Goal: Task Accomplishment & Management: Complete application form

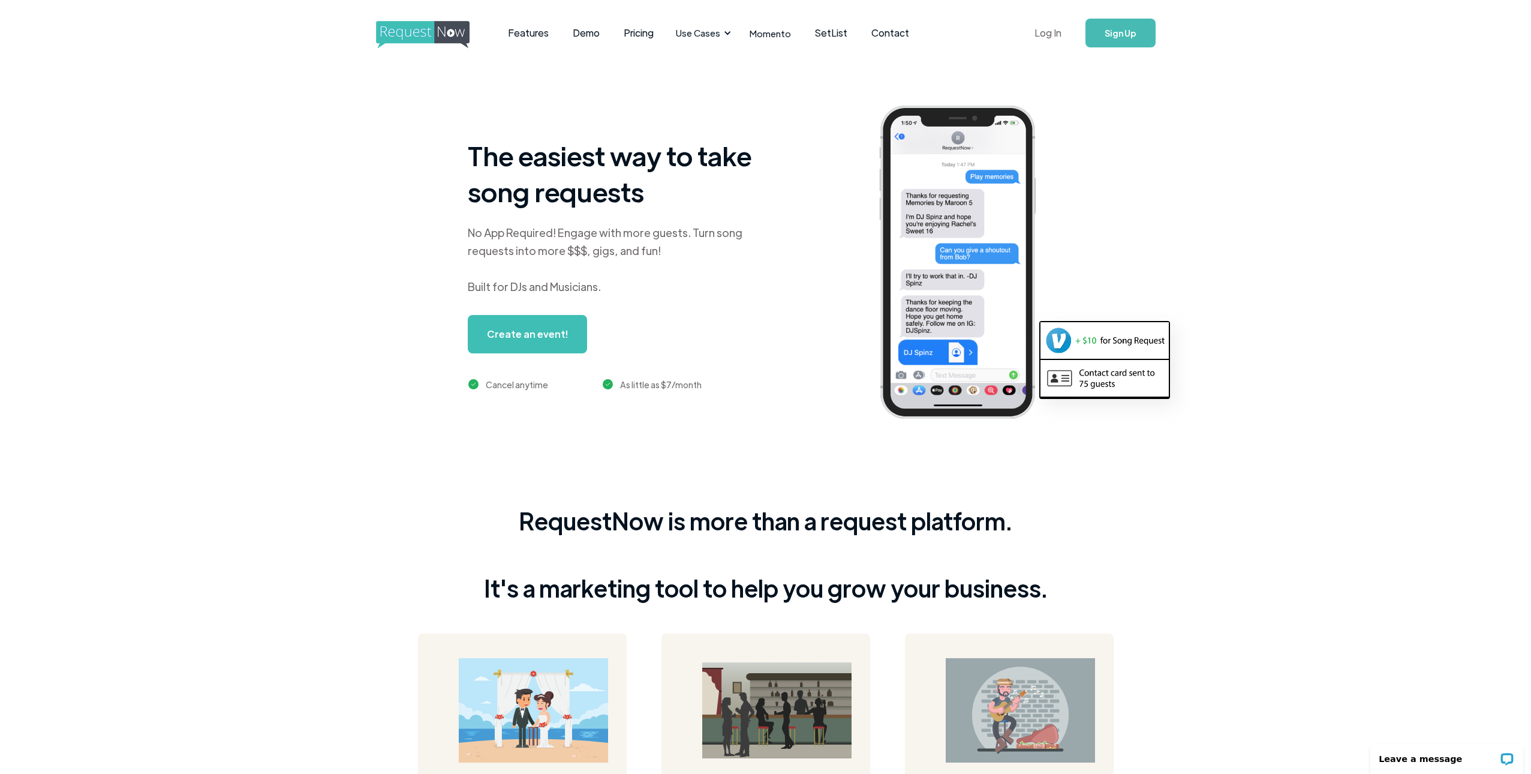
click at [1058, 40] on link "Log In" at bounding box center [1048, 33] width 51 height 42
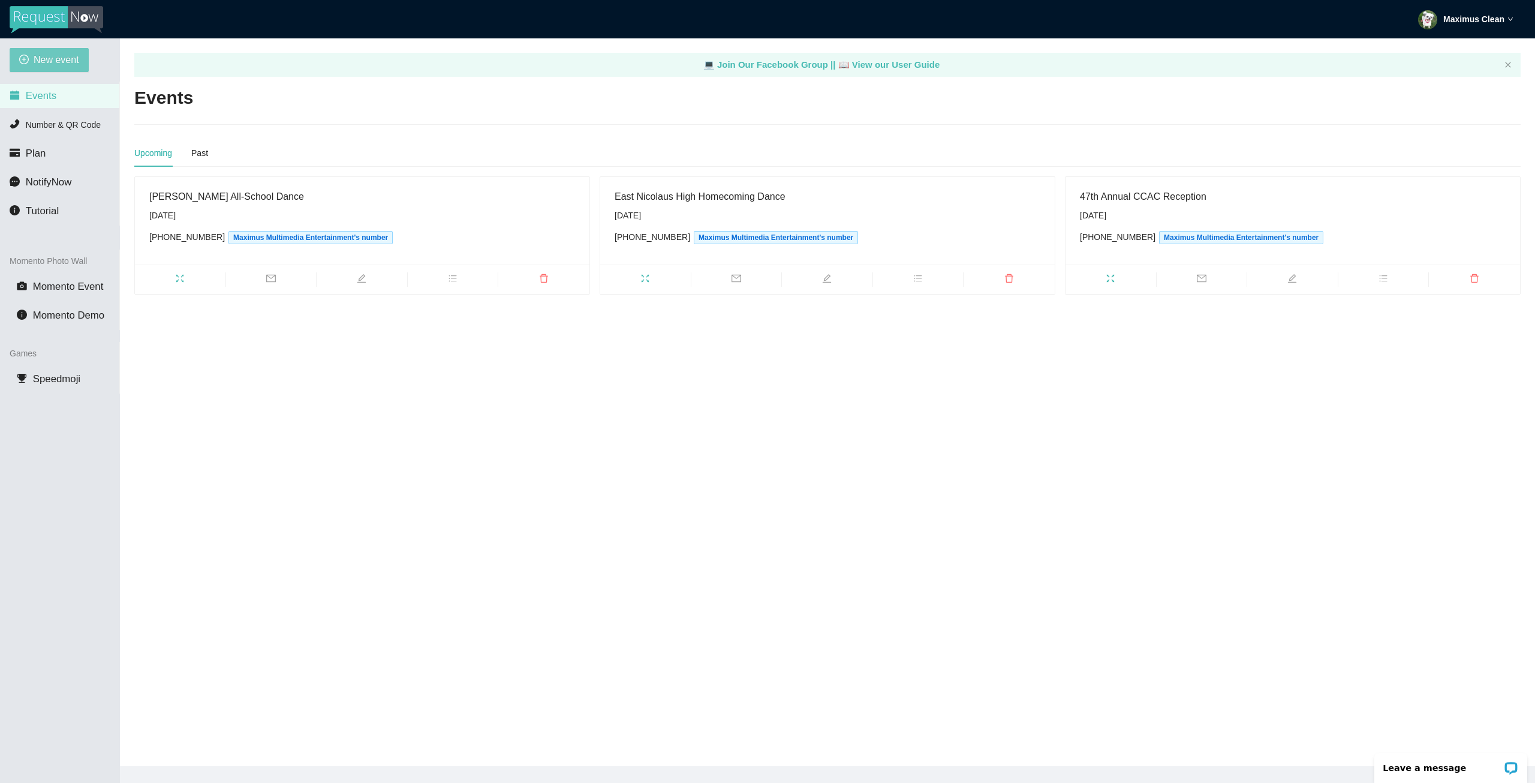
click at [61, 63] on span "New event" at bounding box center [57, 59] width 46 height 15
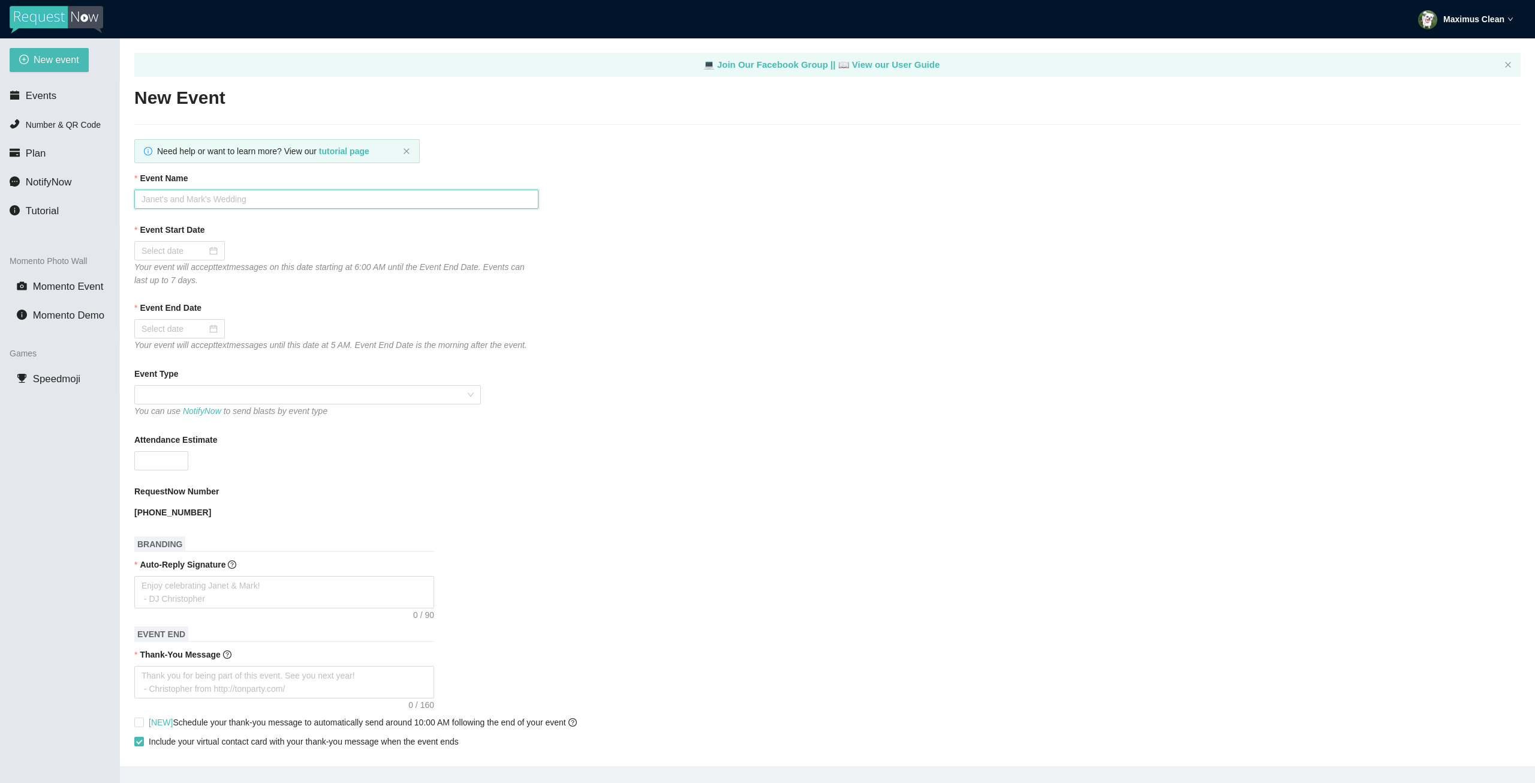
click at [272, 205] on input "Event Name" at bounding box center [336, 199] width 404 height 19
type input "[PERSON_NAME]'s 16th Birthday Party Celebration"
click at [178, 246] on input "Event Start Date" at bounding box center [174, 250] width 65 height 13
type input "09/21/2025"
click at [155, 371] on div "21" at bounding box center [152, 374] width 14 height 14
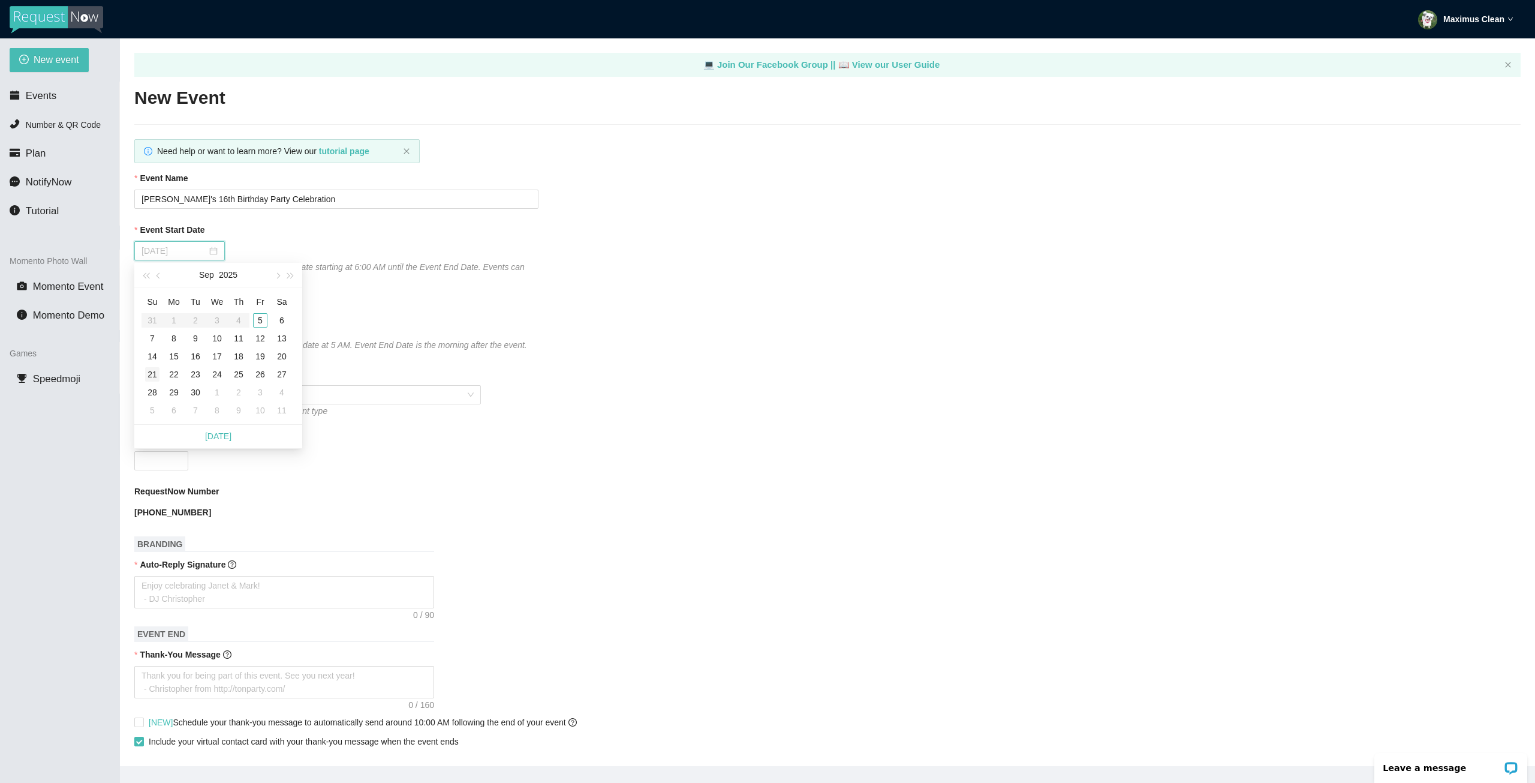
type input "09/22/2025"
click at [257, 395] on span at bounding box center [308, 395] width 332 height 18
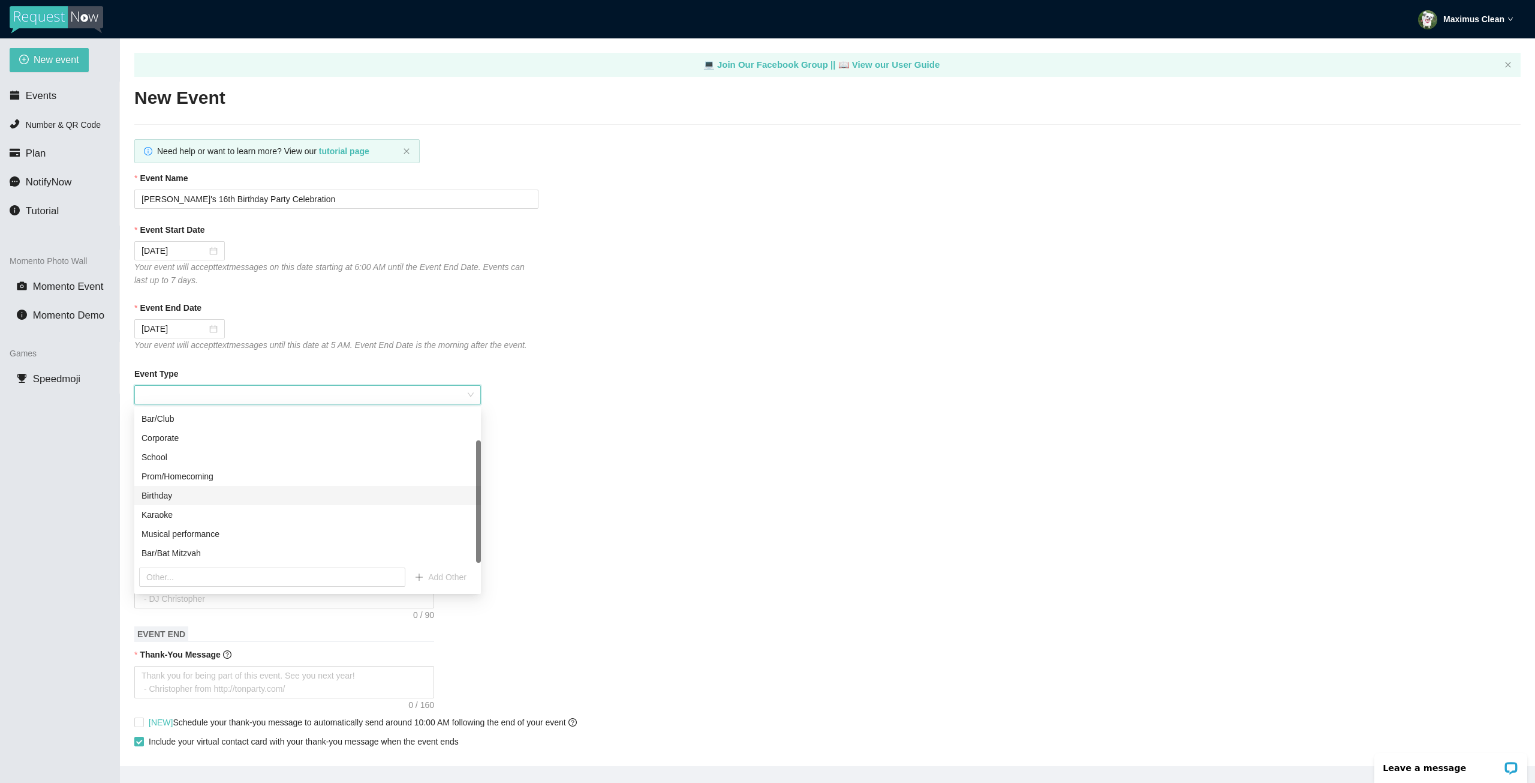
scroll to position [38, 0]
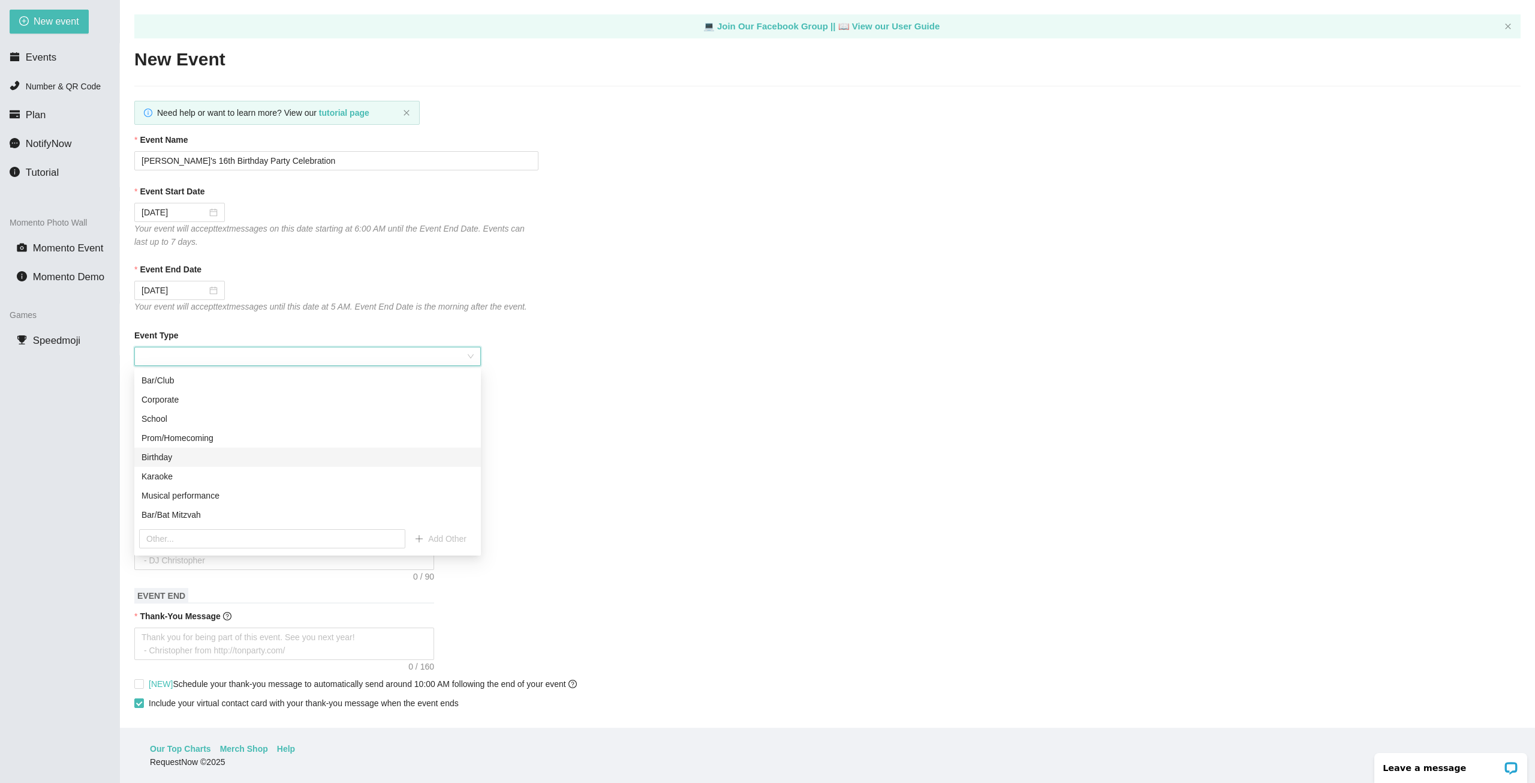
click at [255, 460] on div "Birthday" at bounding box center [308, 456] width 332 height 13
click at [160, 427] on input "Attendance Estimate" at bounding box center [161, 422] width 53 height 18
type input "50"
click at [247, 556] on textarea "Auto-Reply Signature" at bounding box center [284, 553] width 300 height 32
type textarea "T"
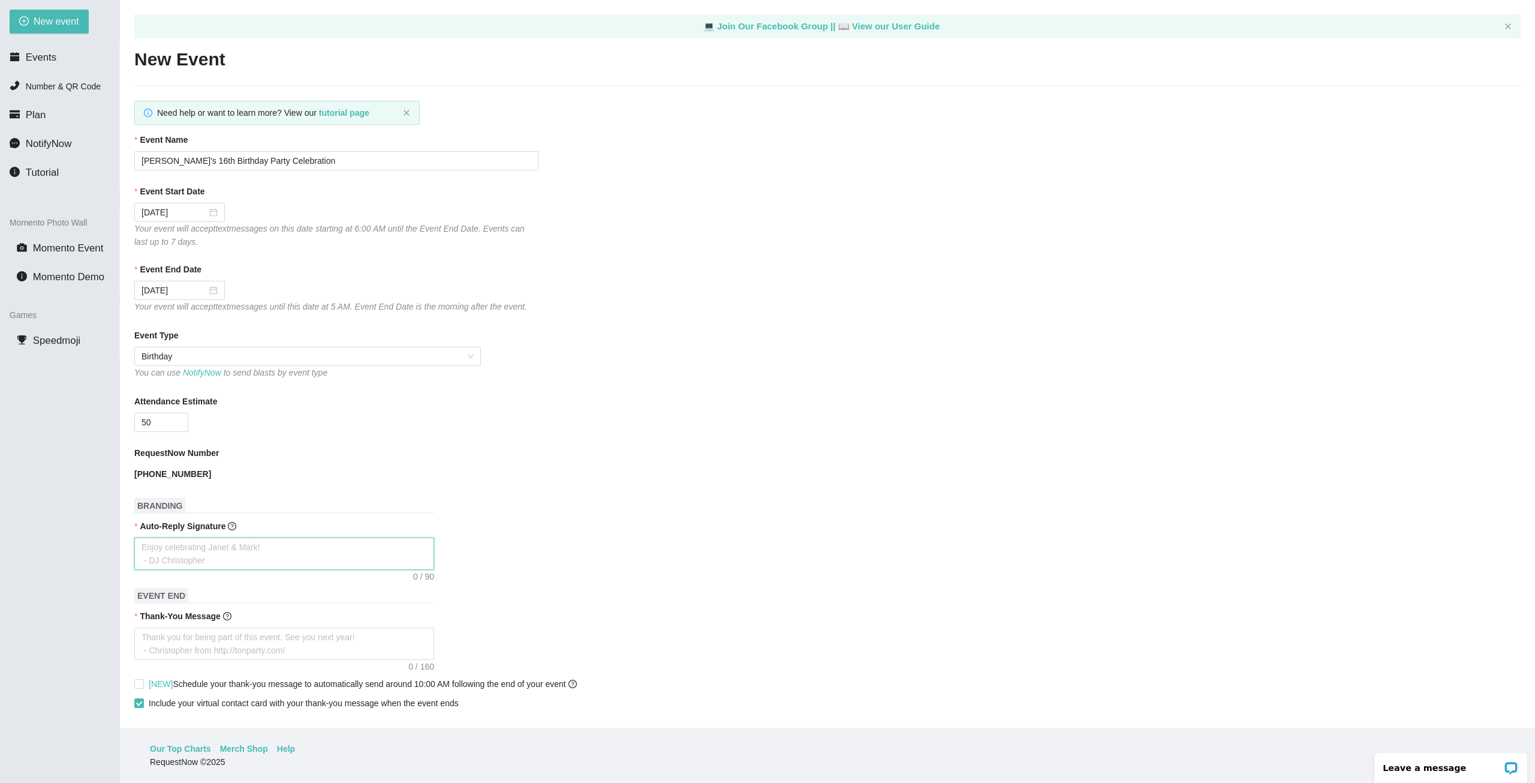
type textarea "T"
type textarea "Th"
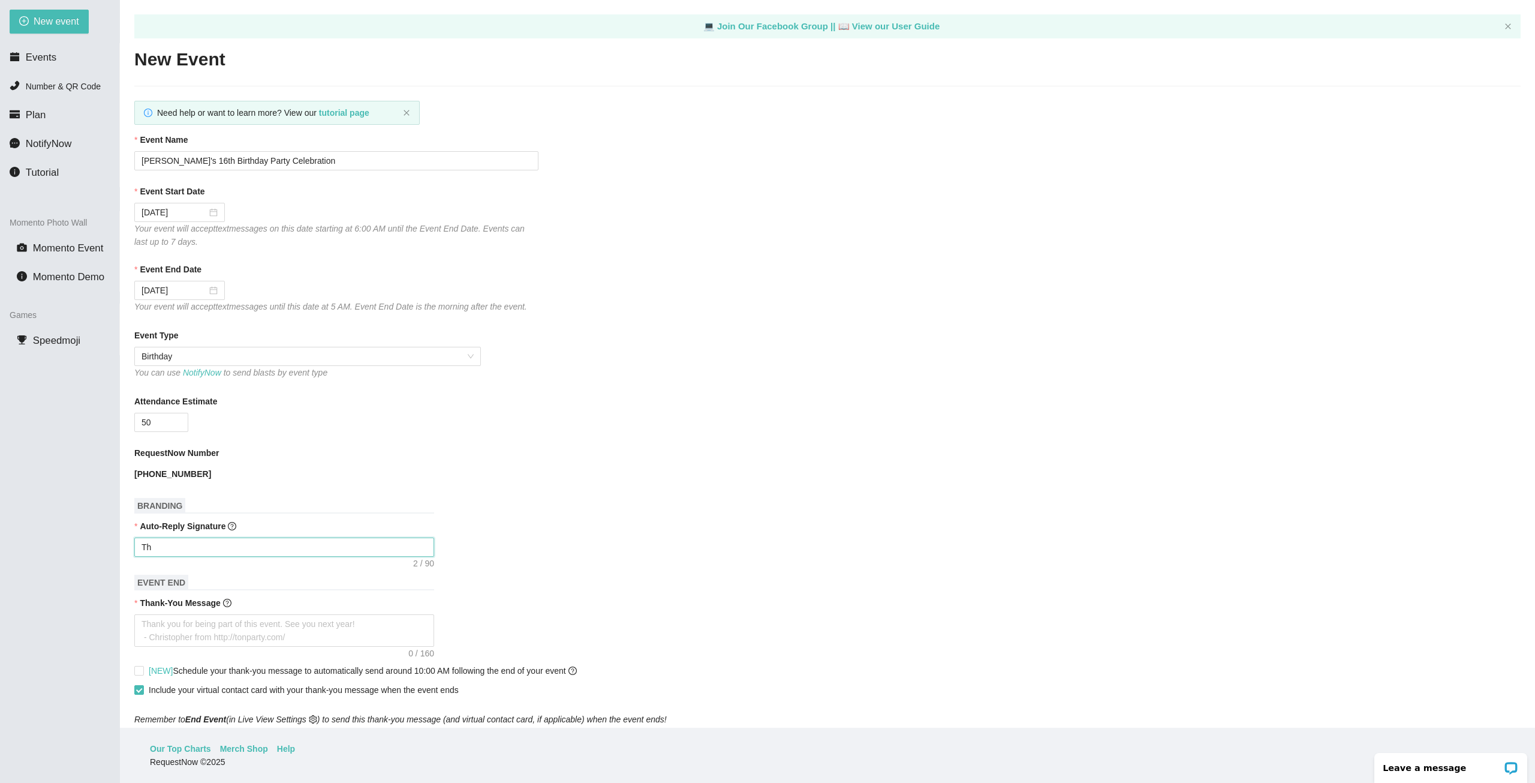
type textarea "Tha"
type textarea "Than"
type textarea "Thank"
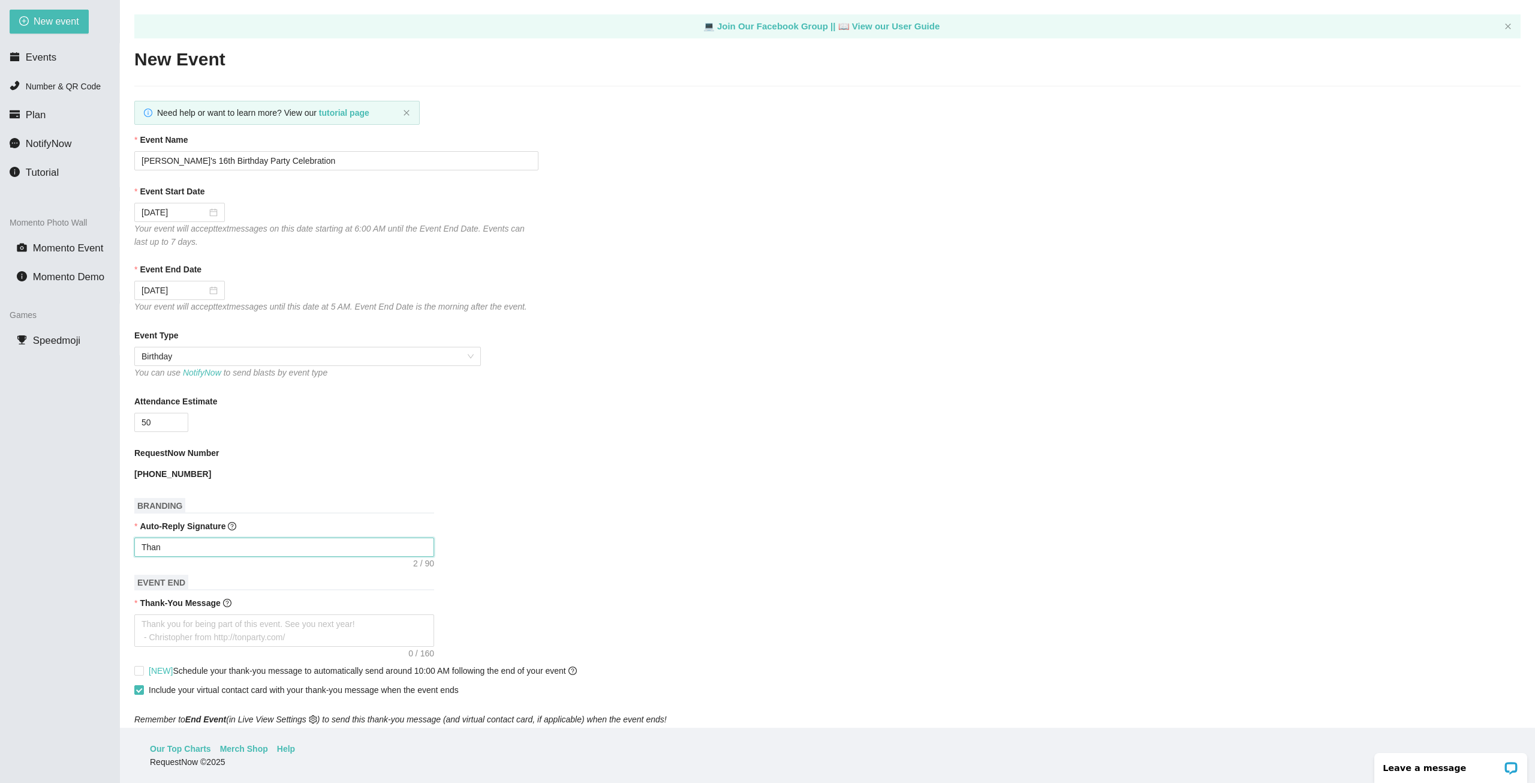
type textarea "Thank"
type textarea "Thanks"
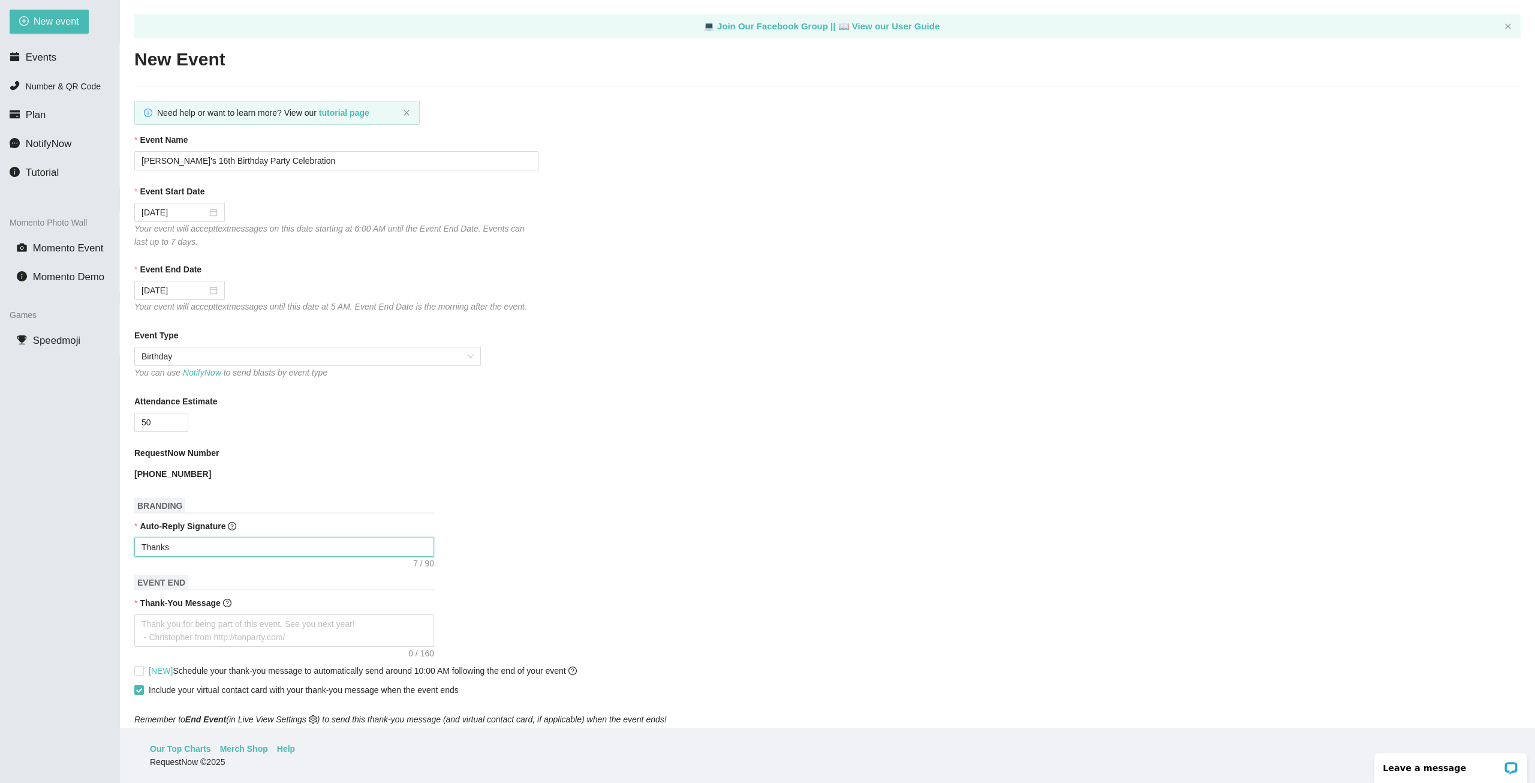
type textarea "Thanks f"
type textarea "Thanks fo"
type textarea "Thanks for"
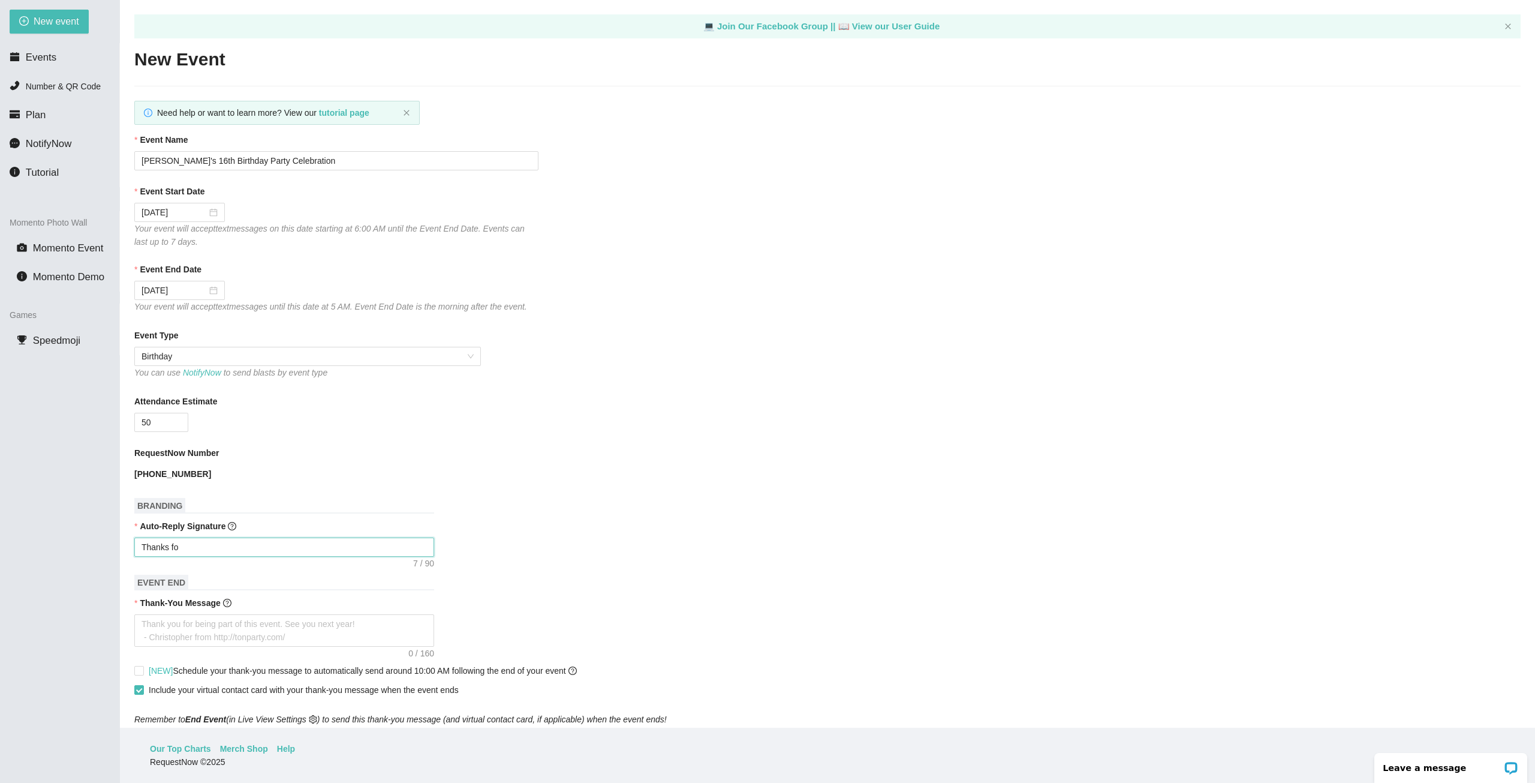
type textarea "Thanks for"
type textarea "Thanks for y"
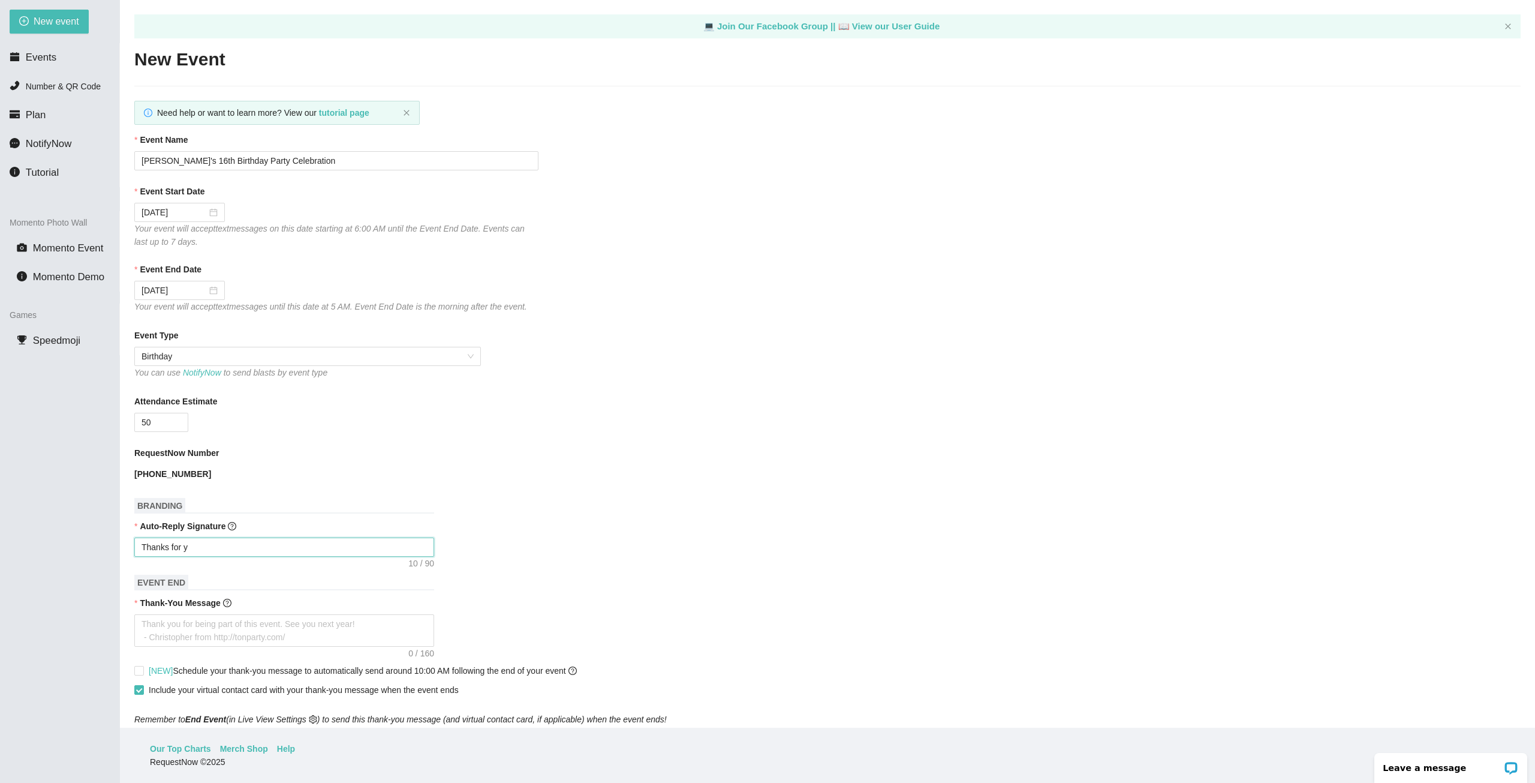
type textarea "Thanks for yo"
type textarea "Thanks for you"
type textarea "Thanks for your"
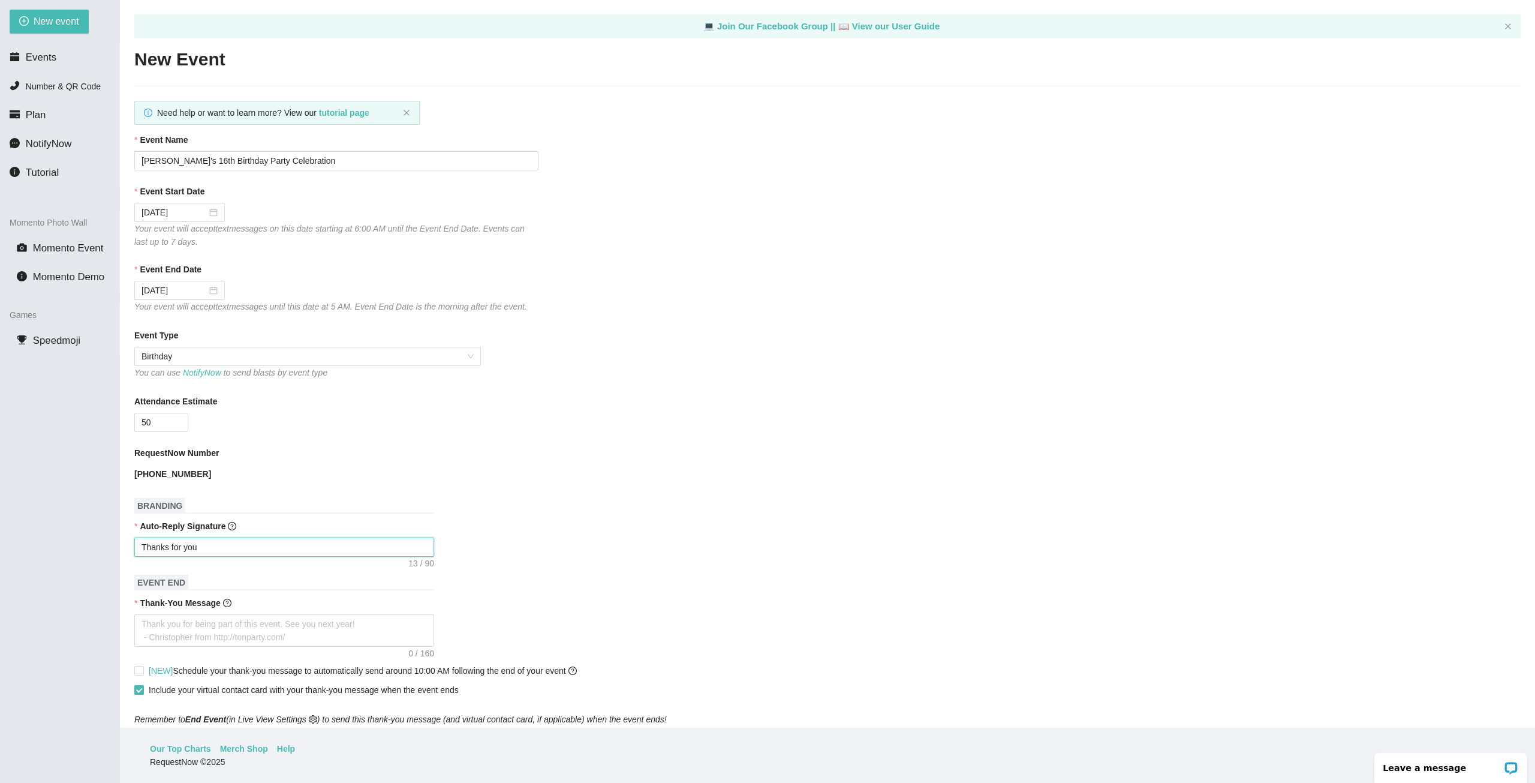
type textarea "Thanks for your"
type textarea "Thanks for your r"
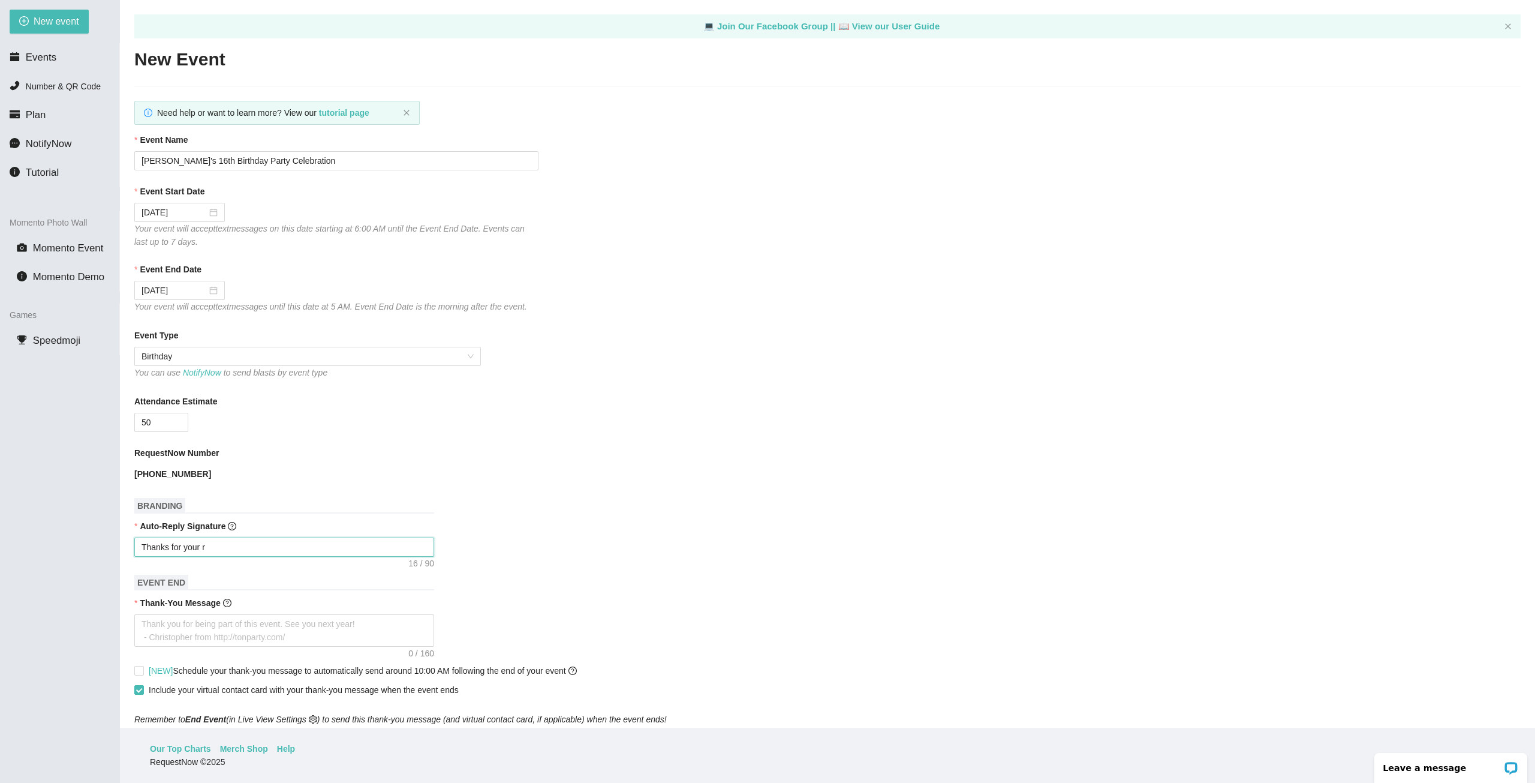
type textarea "Thanks for your re"
type textarea "Thanks for your req"
type textarea "Thanks for your requ"
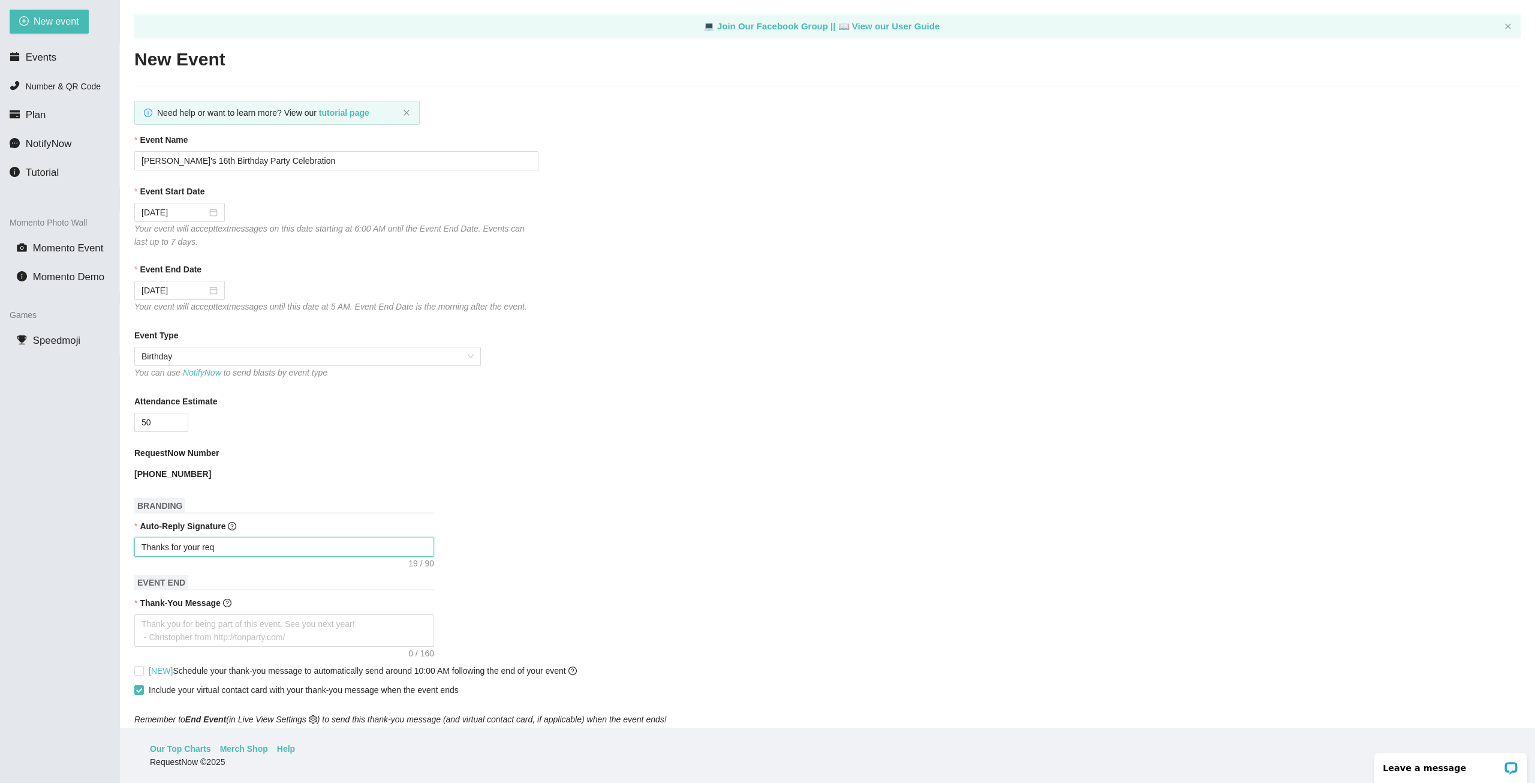
type textarea "Thanks for your requ"
type textarea "Thanks for your reque"
type textarea "Thanks for your reques"
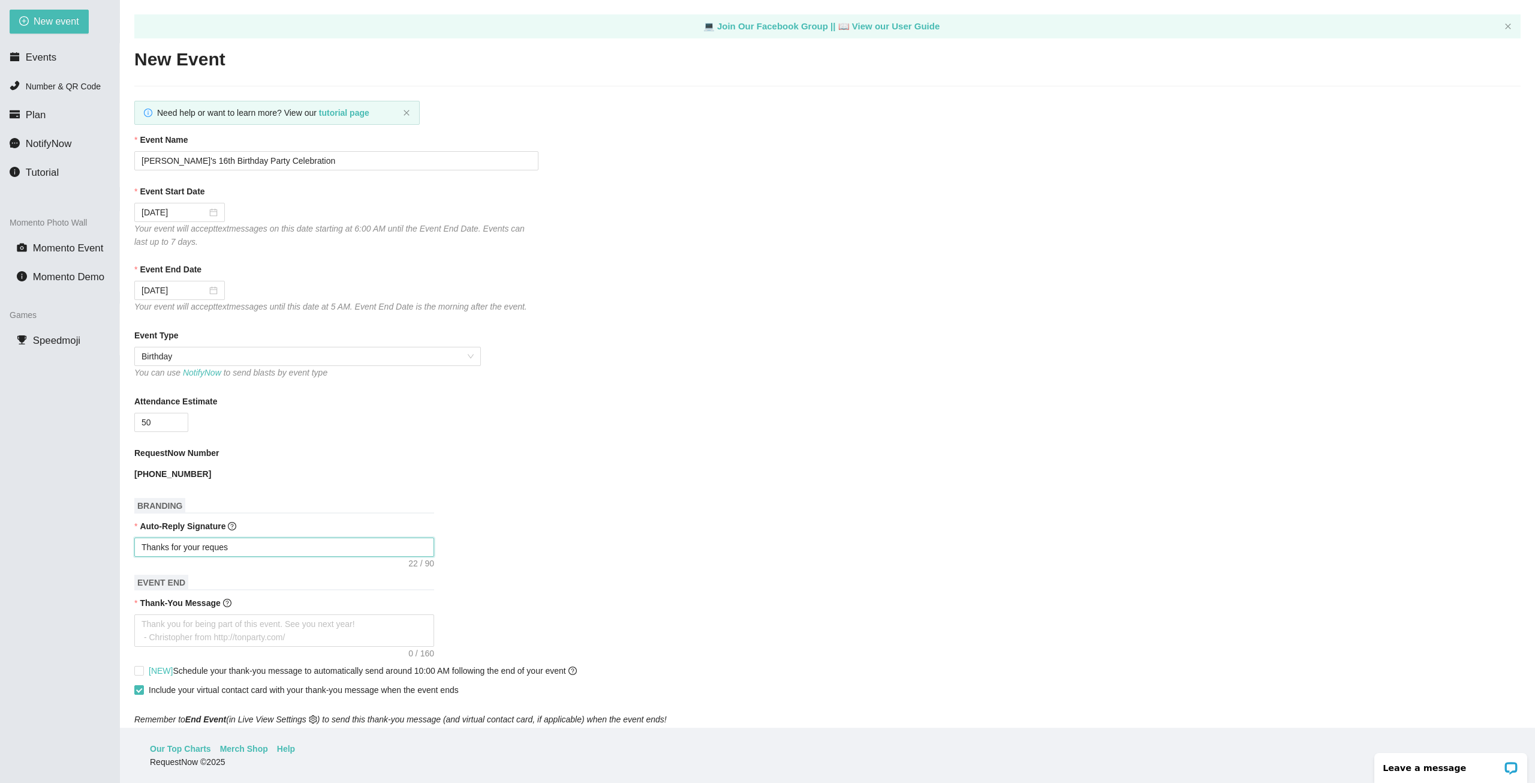
type textarea "Thanks for your request"
type textarea "Thanks for your request!"
click at [241, 623] on textarea "Thank-You Message" at bounding box center [284, 630] width 300 height 32
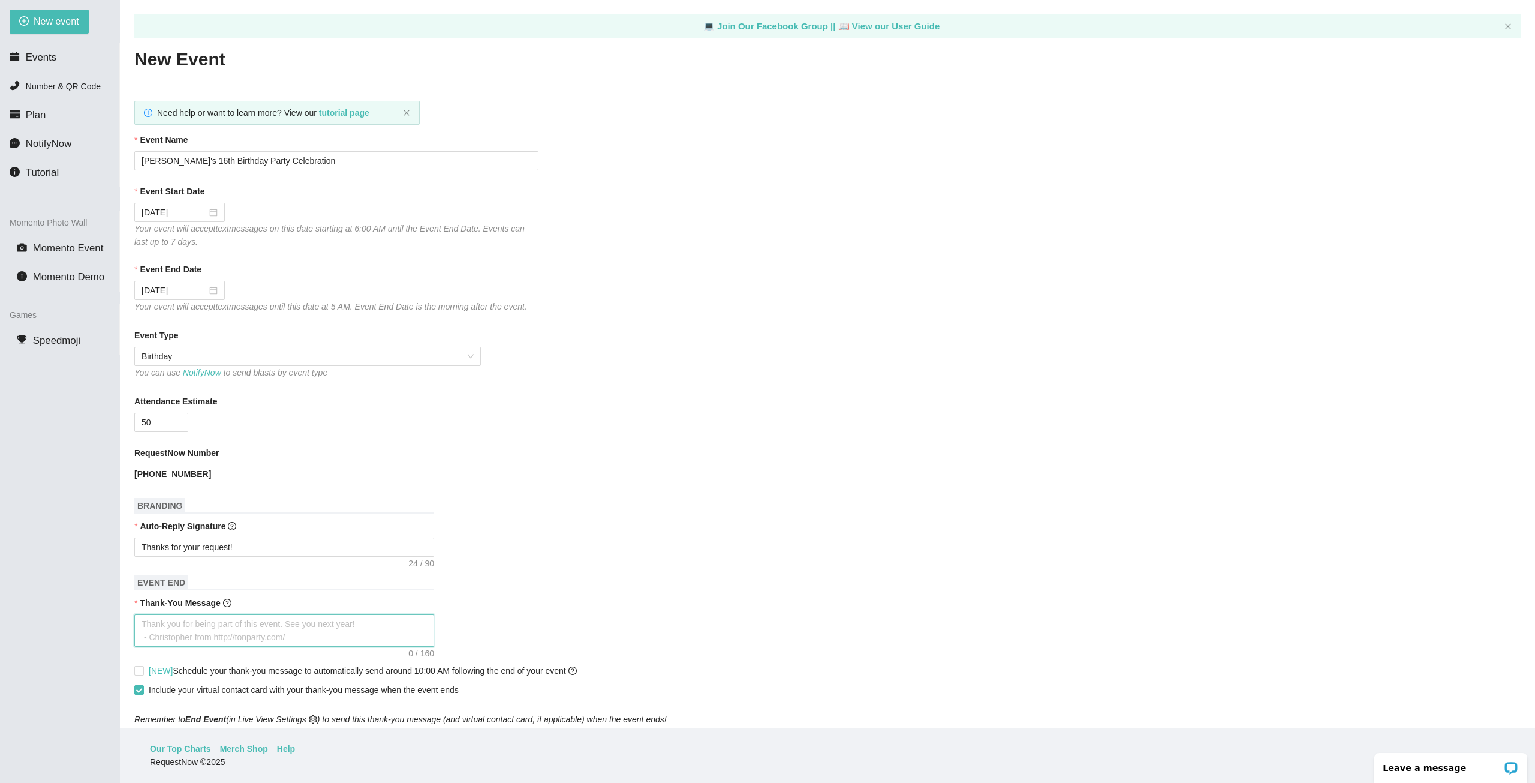
type textarea "T"
type textarea "Th"
type textarea "Tha"
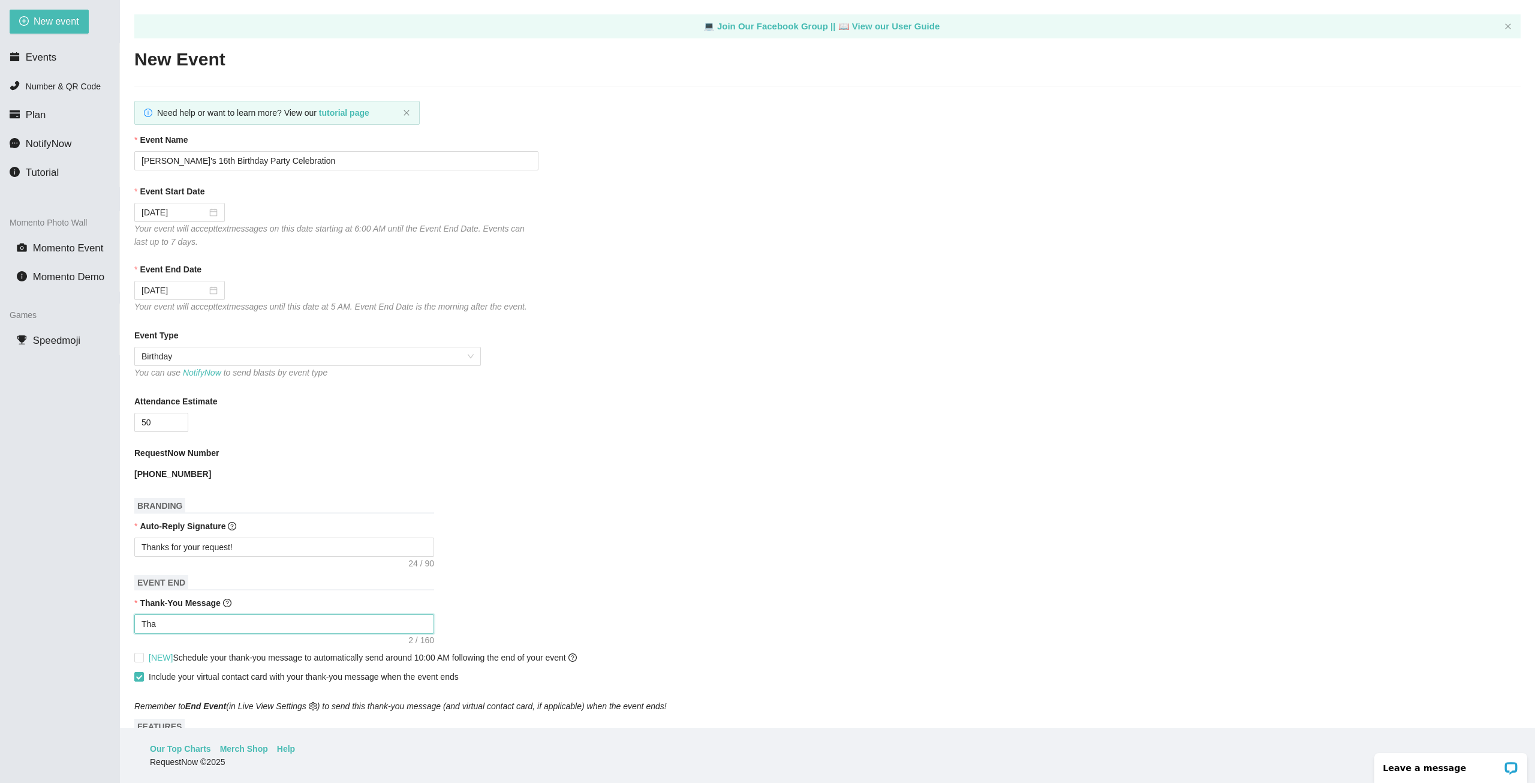
type textarea "Than"
type textarea "Thank"
type textarea "Thanks"
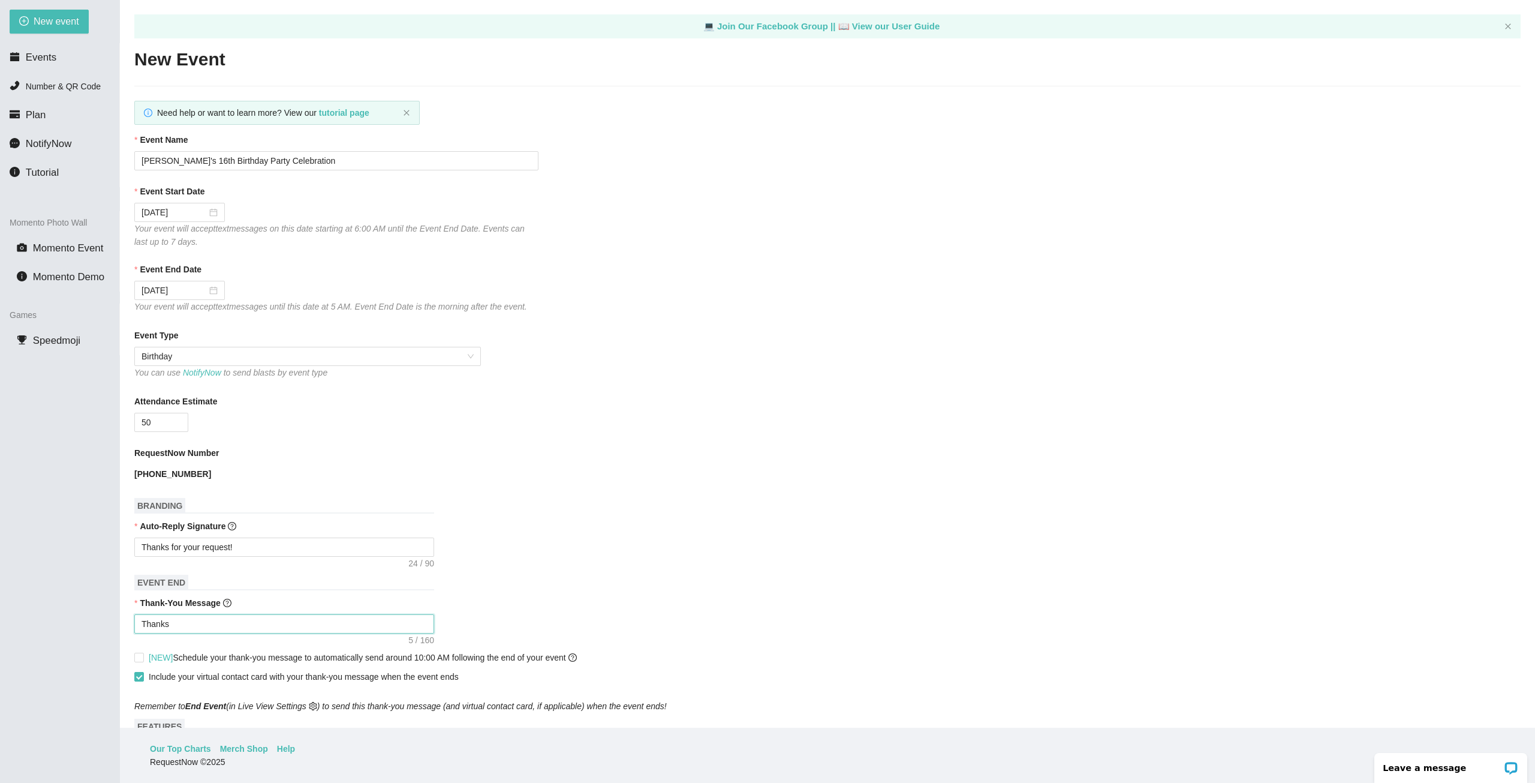
type textarea "Thanks"
type textarea "Thanks f"
type textarea "Thanks fo"
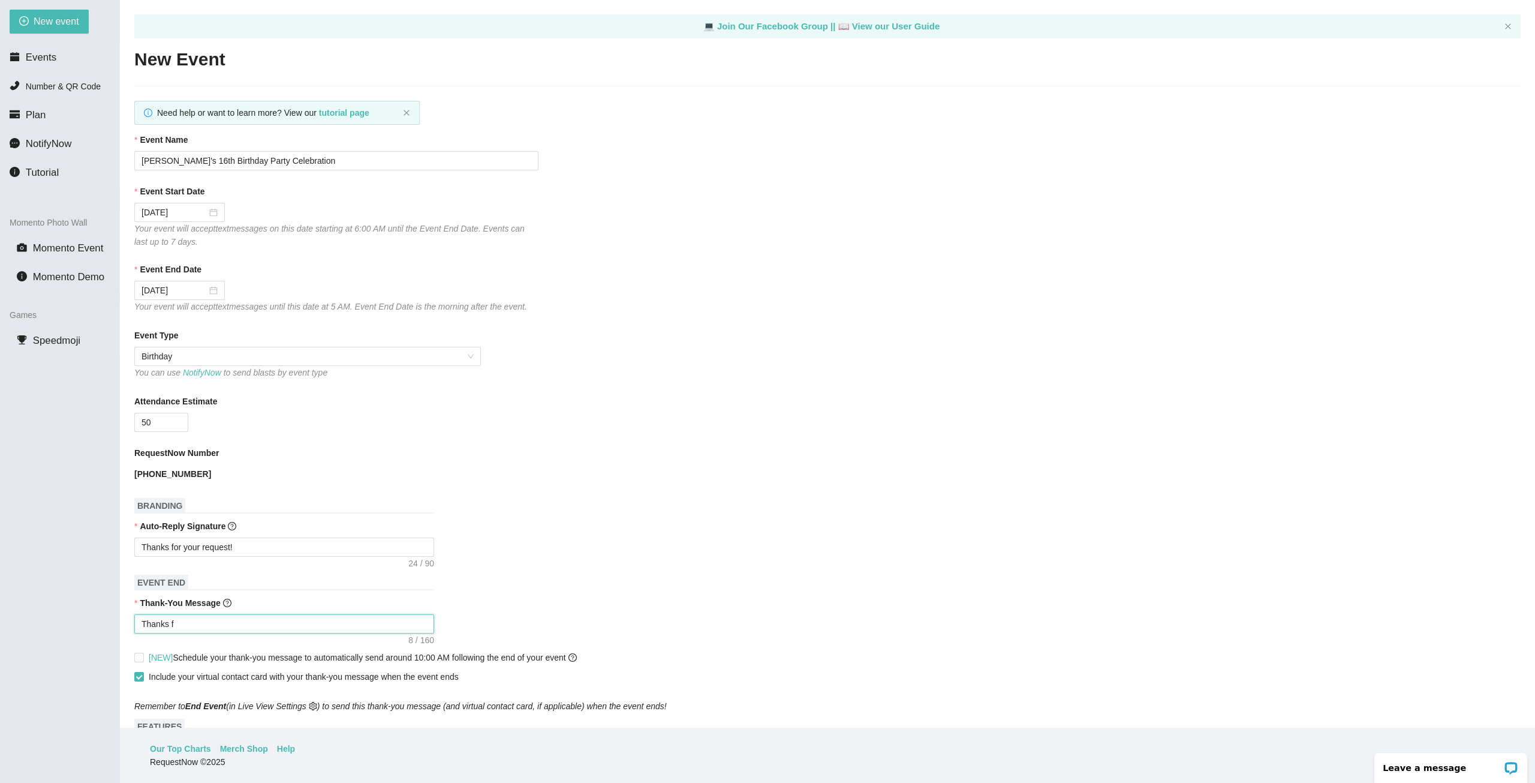
type textarea "Thanks fo"
type textarea "Thanks for"
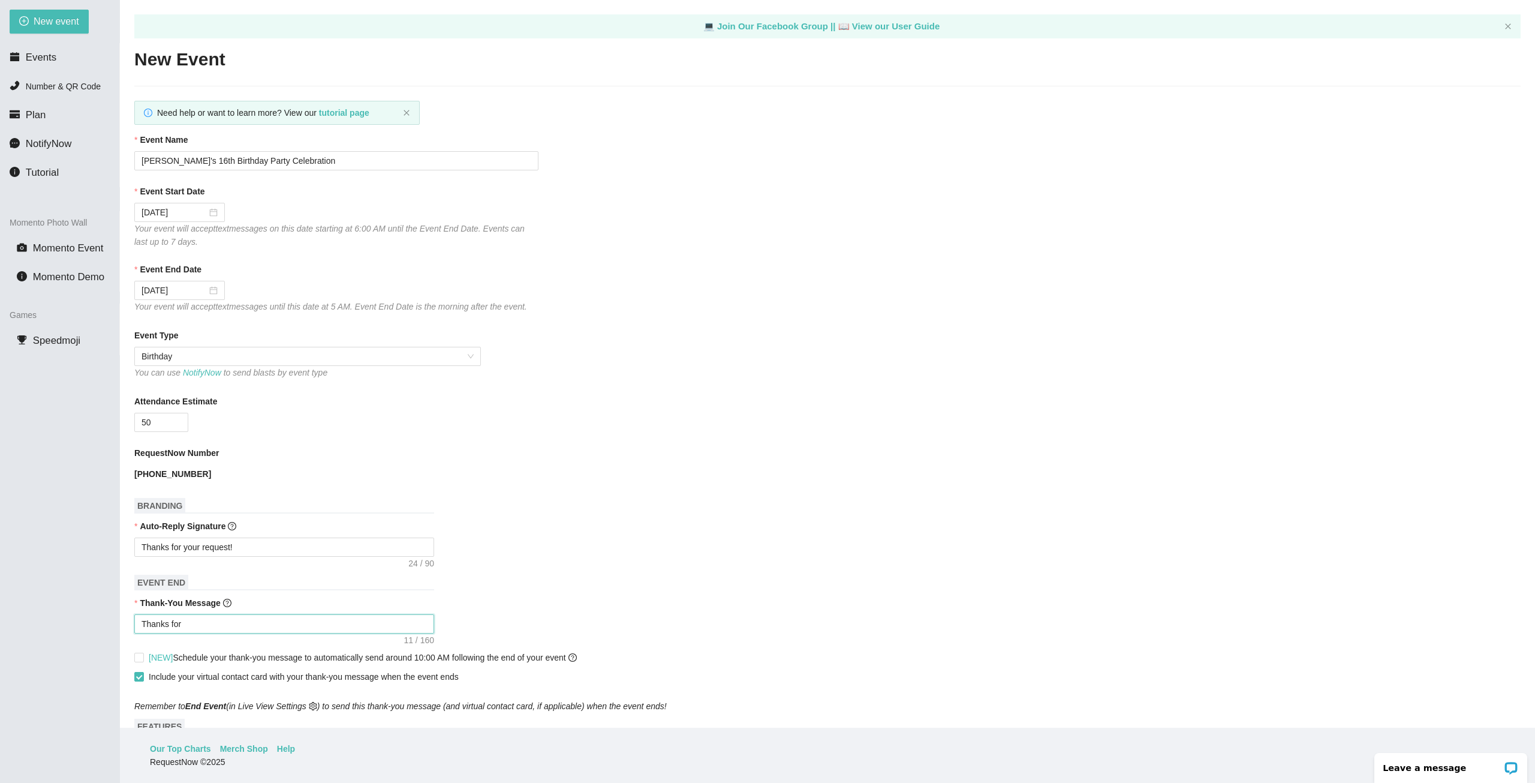
type textarea "Thanks for a"
type textarea "Thanks for at"
type textarea "Thanks for att"
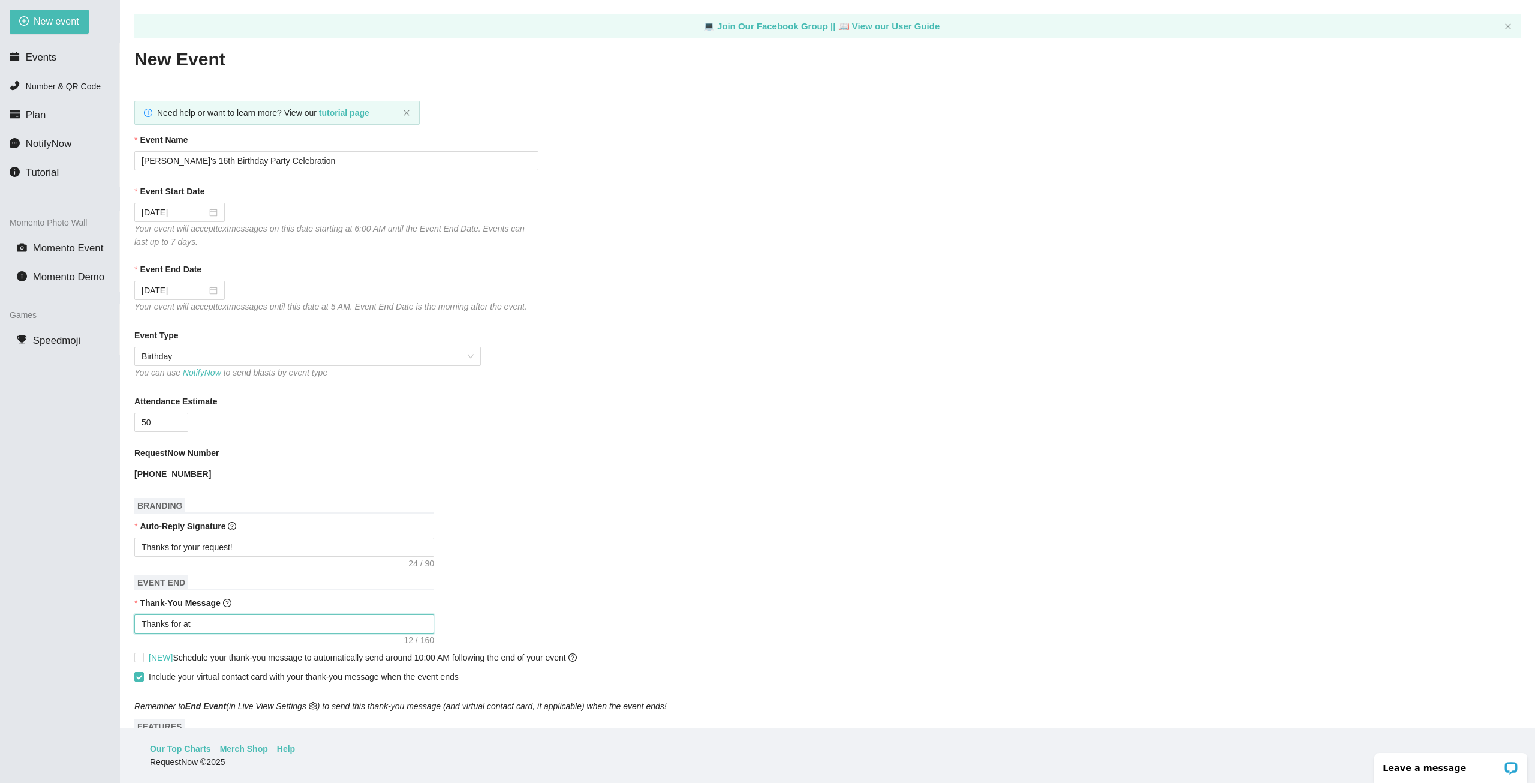
type textarea "Thanks for att"
type textarea "Thanks for atte"
type textarea "Thanks for atten"
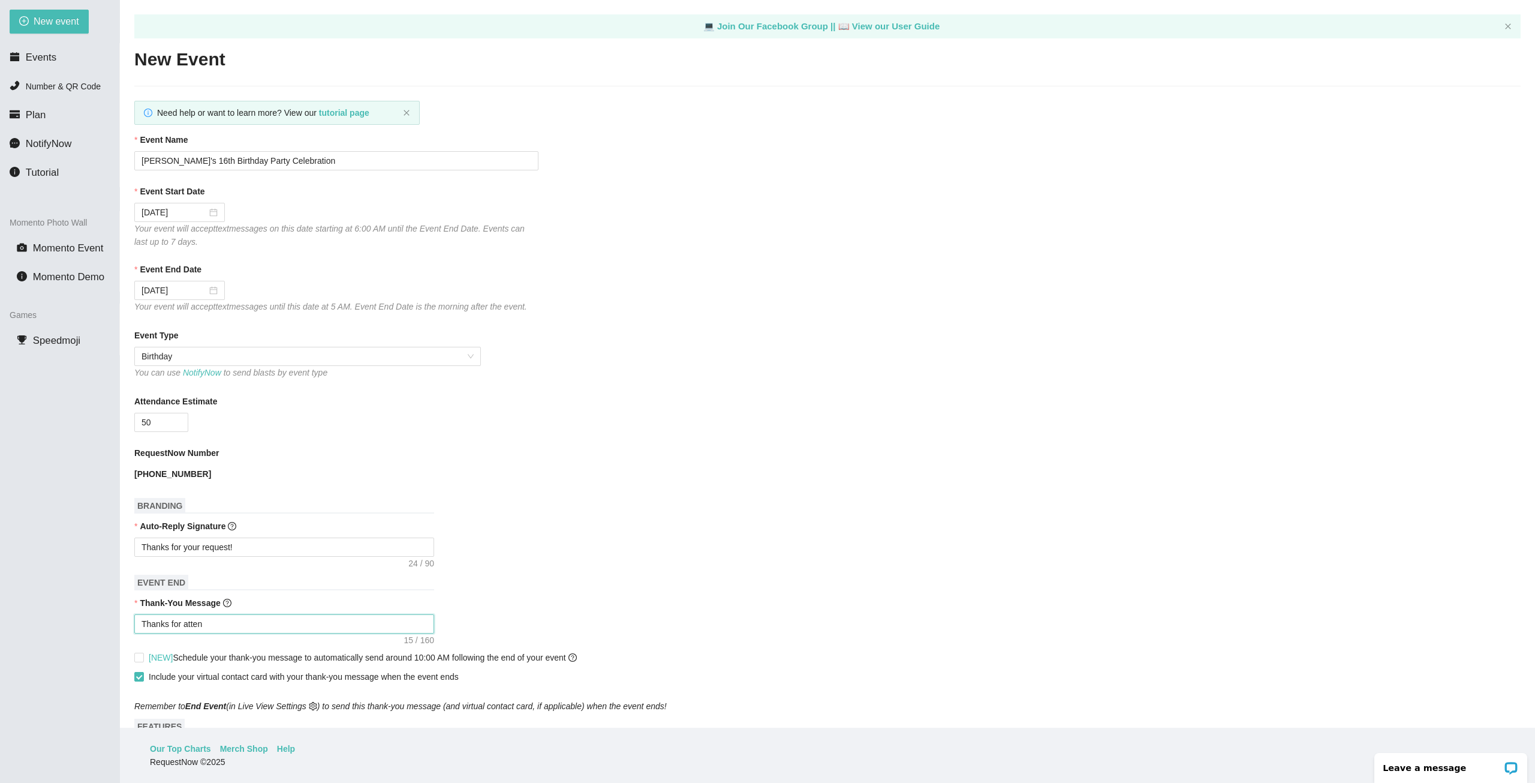
type textarea "Thanks for attend"
type textarea "Thanks for attendi"
type textarea "Thanks for attendin"
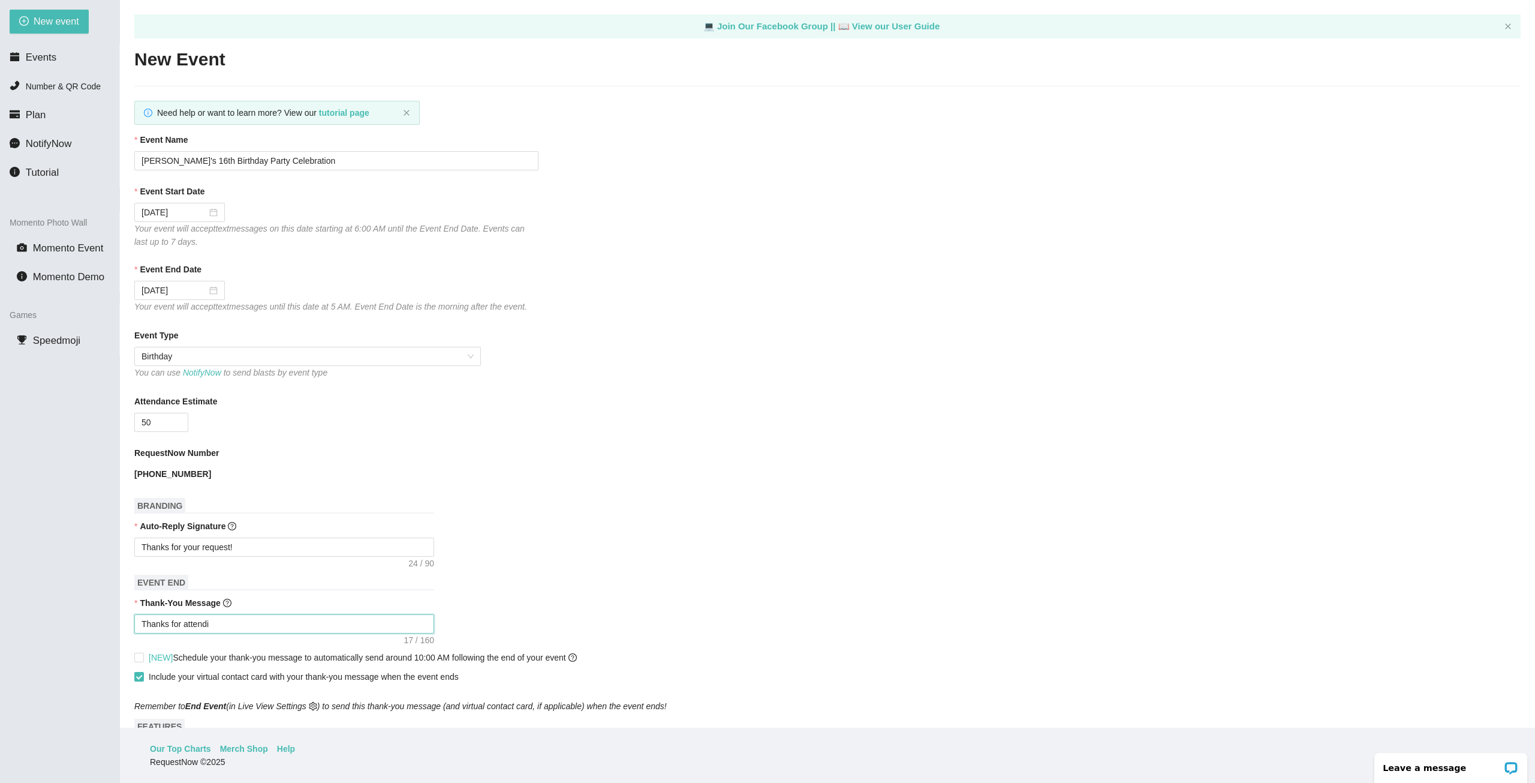
type textarea "Thanks for attendin"
type textarea "Thanks for attending"
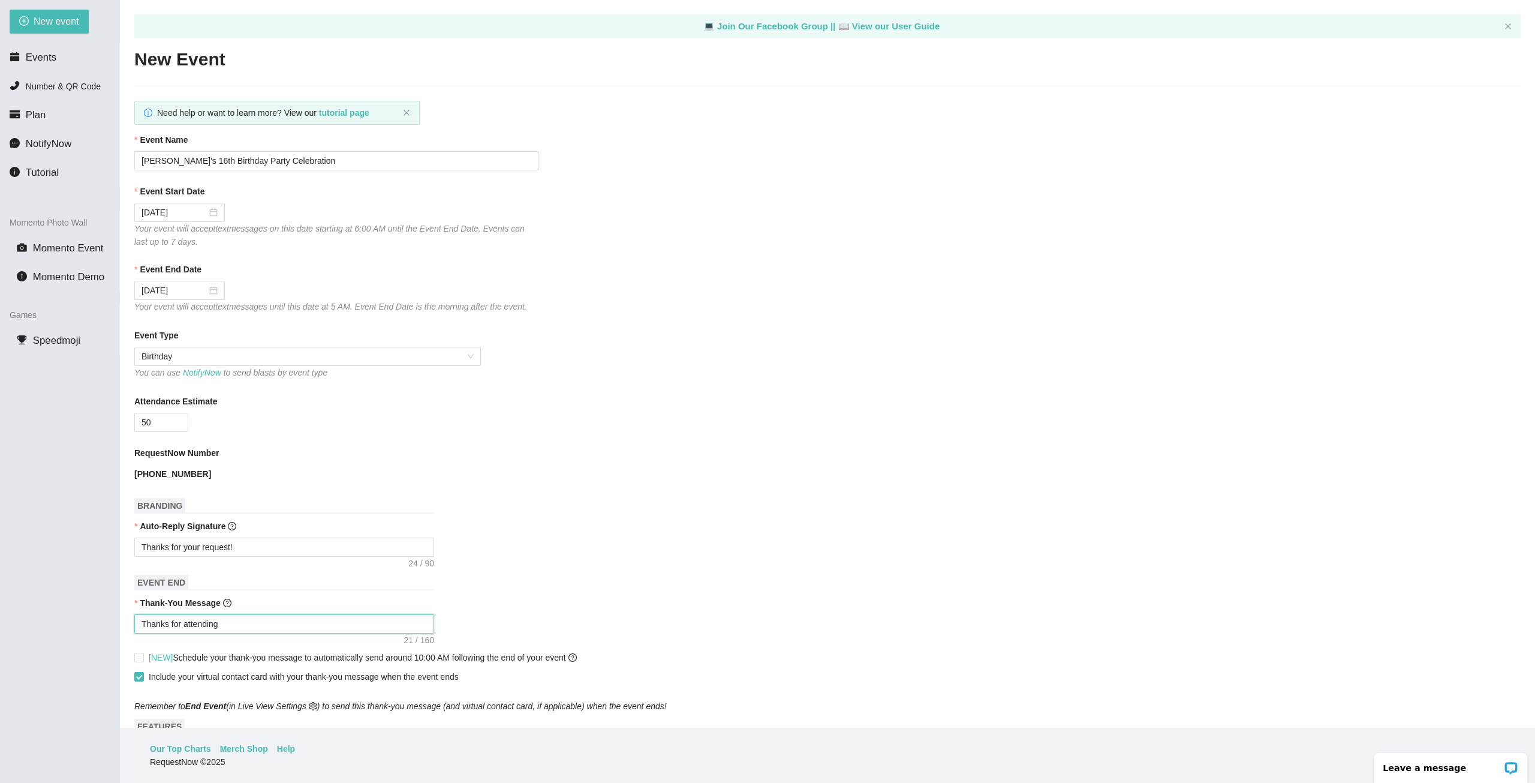
type textarea "Thanks for attending K"
type textarea "Thanks for attending Ka"
type textarea "Thanks for attending Kae"
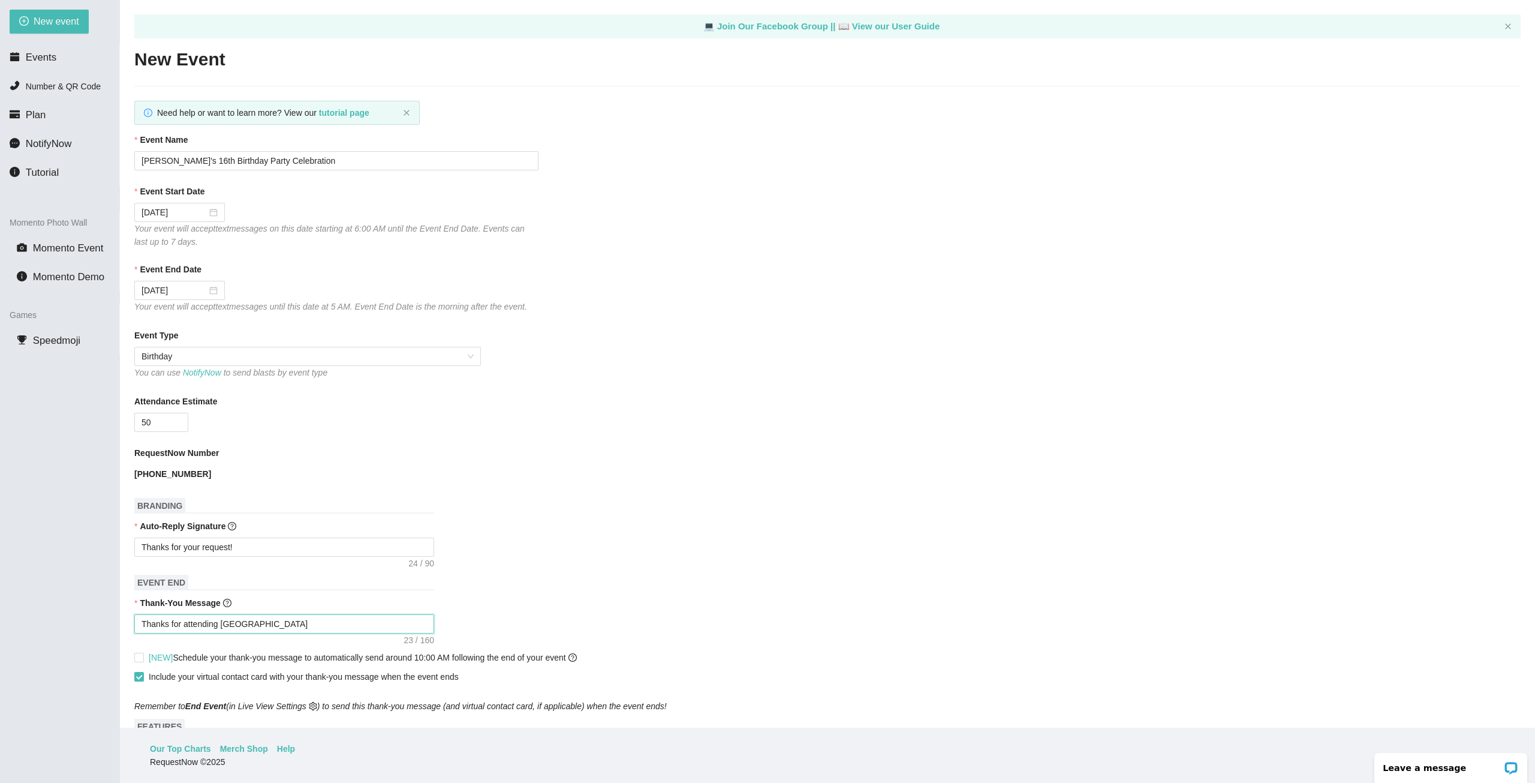
type textarea "Thanks for attending Kae"
type textarea "Thanks for attending Kael"
type textarea "Thanks for attending Kaely"
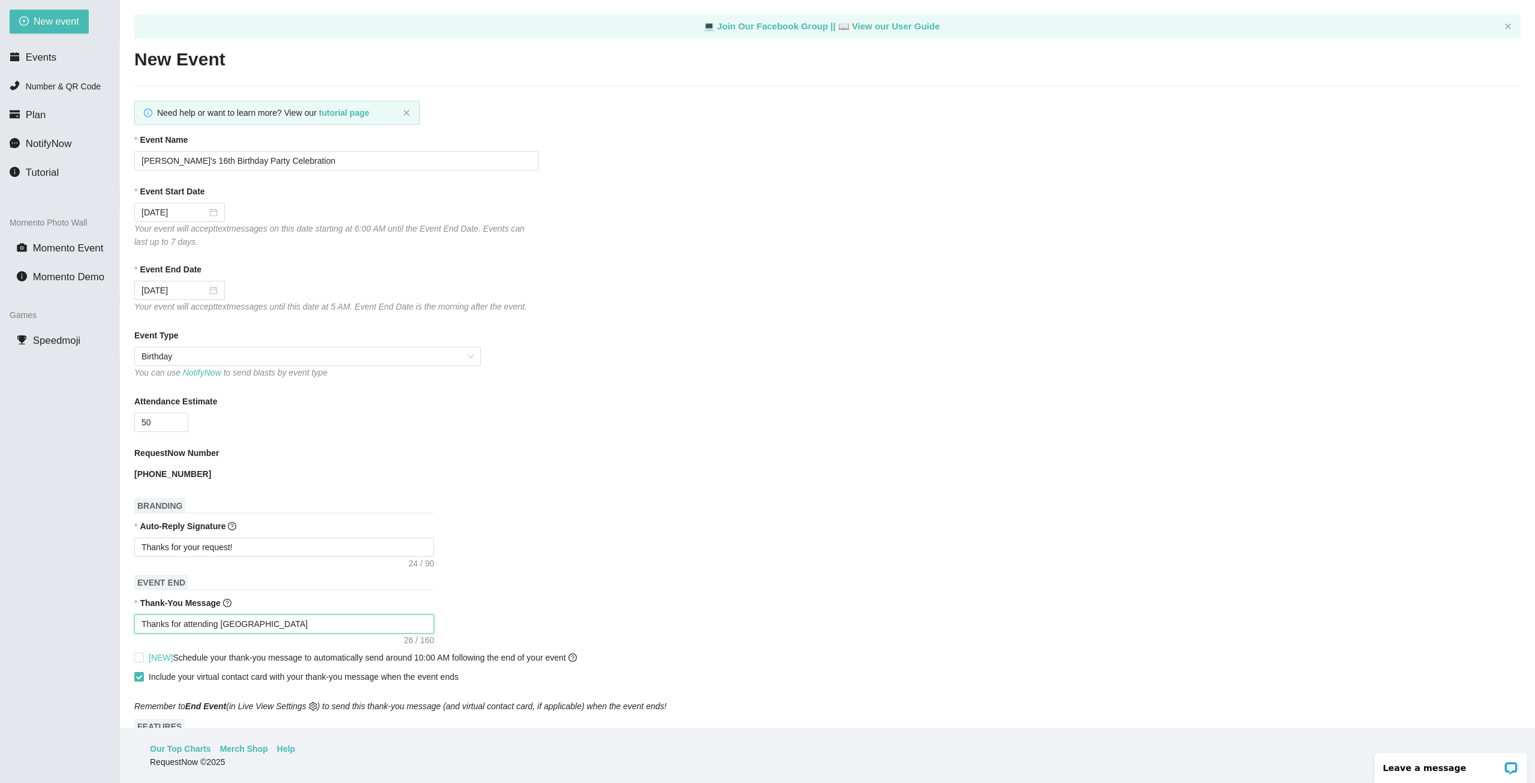
type textarea "Thanks for attending Kaelyn"
type textarea "Thanks for attending Kaelyn'"
type textarea "Thanks for attending Kaelyn's"
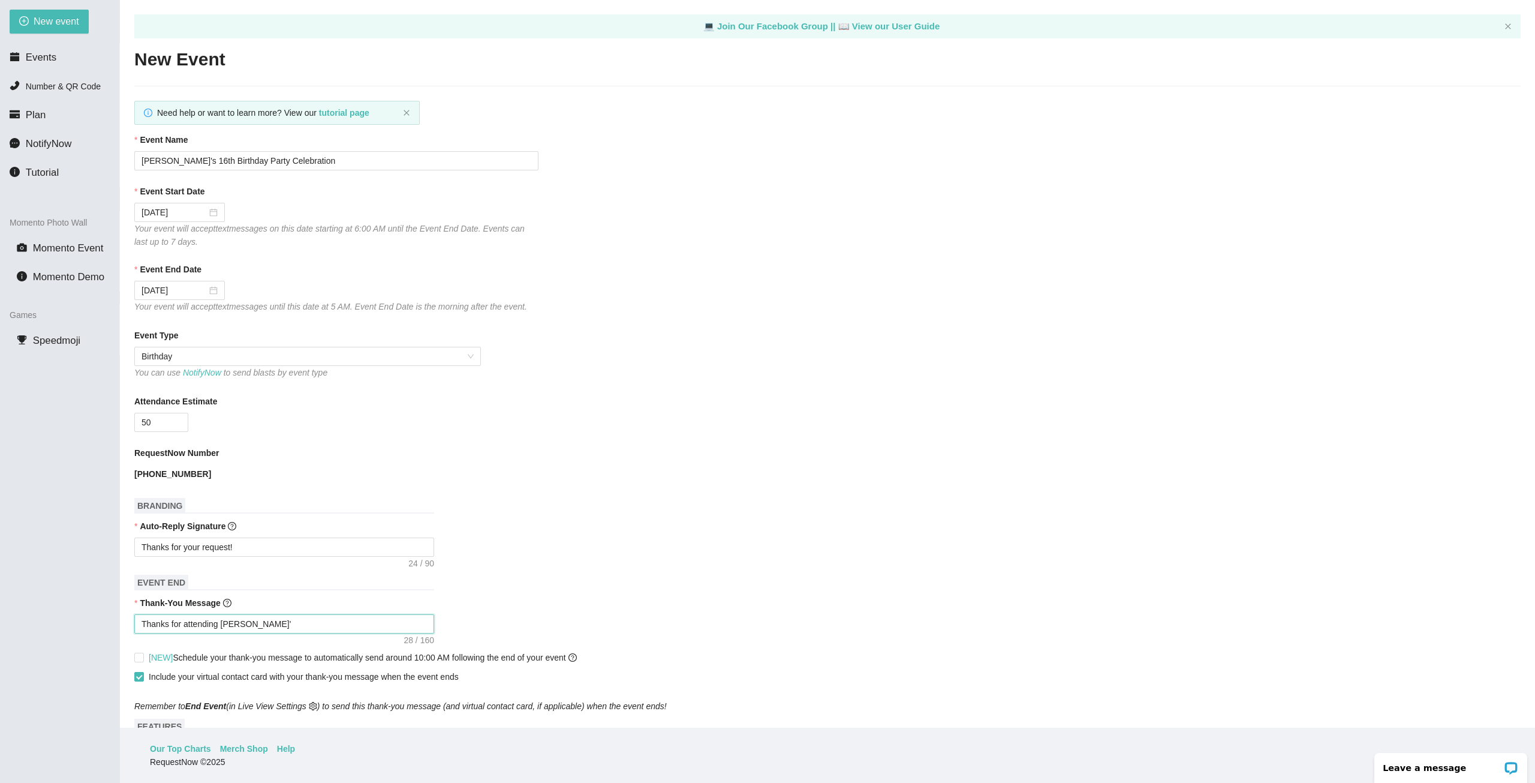
type textarea "Thanks for attending Kaelyn's"
type textarea "Thanks for attending Kaelyn's B"
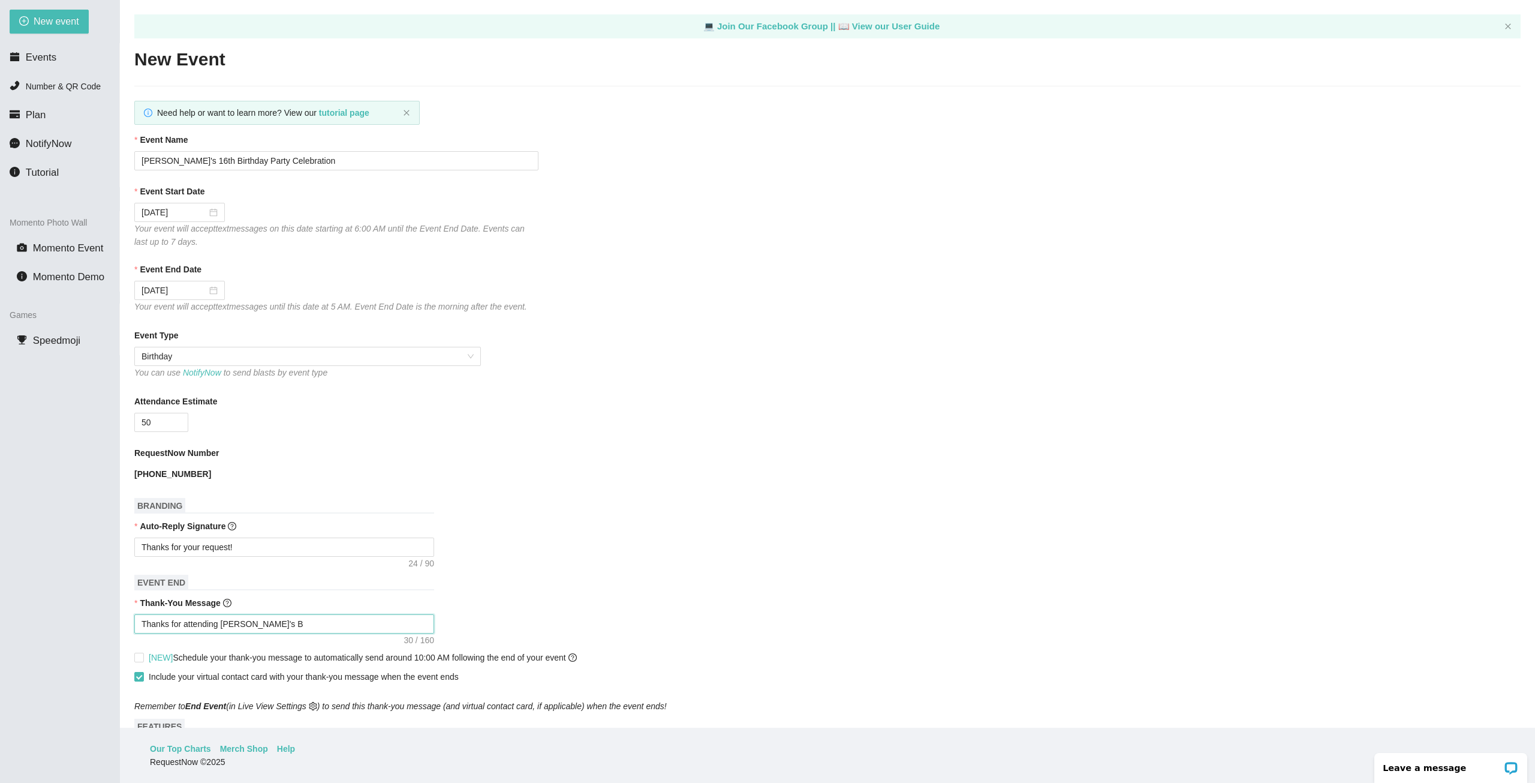
type textarea "Thanks for attending Kaelyn's Bi"
type textarea "Thanks for attending Kaelyn's Bir"
type textarea "Thanks for attending Kaelyn's Birt"
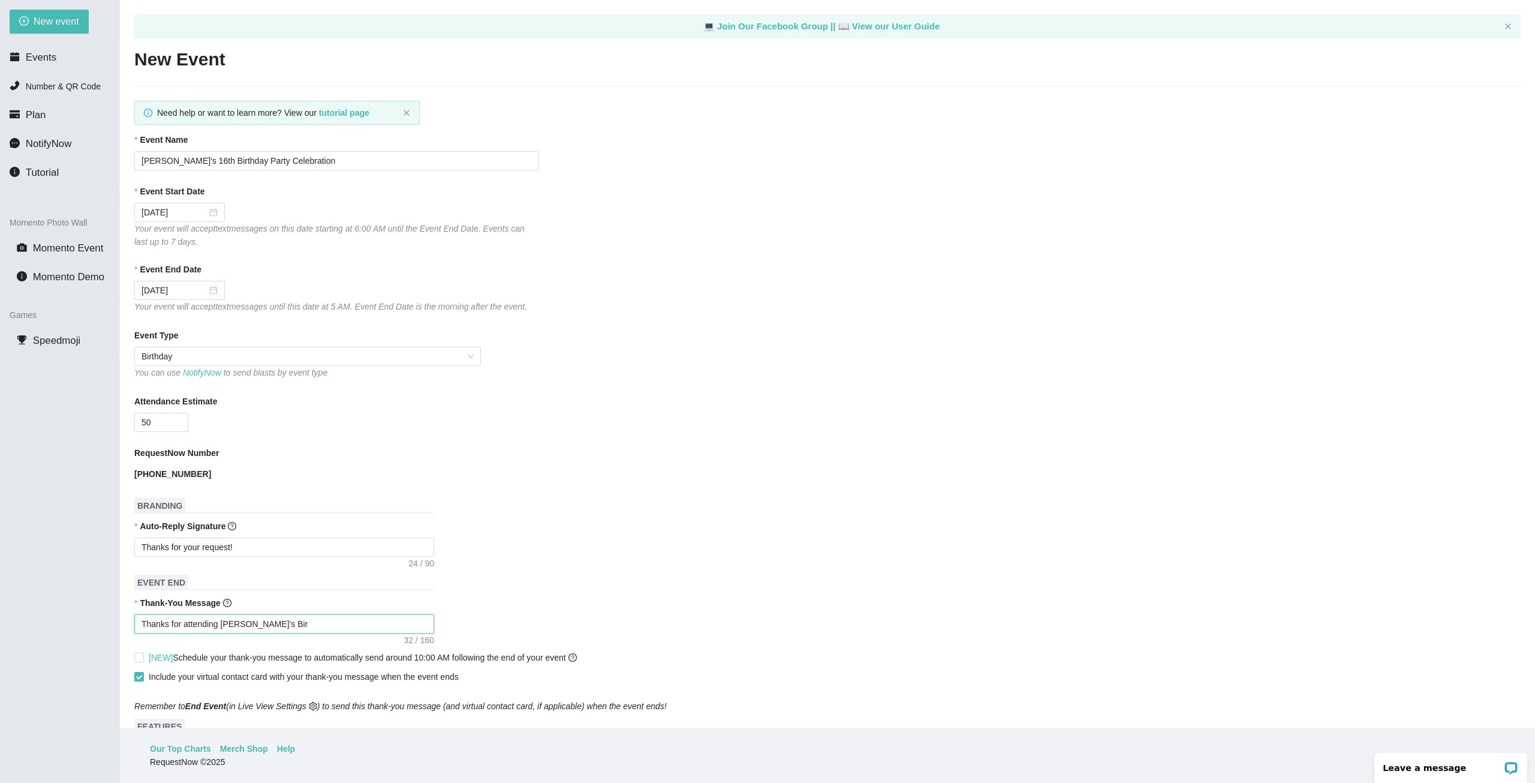
type textarea "Thanks for attending Kaelyn's Birt"
type textarea "Thanks for attending Kaelyn's Birth"
type textarea "Thanks for attending Kaelyn's Birthd"
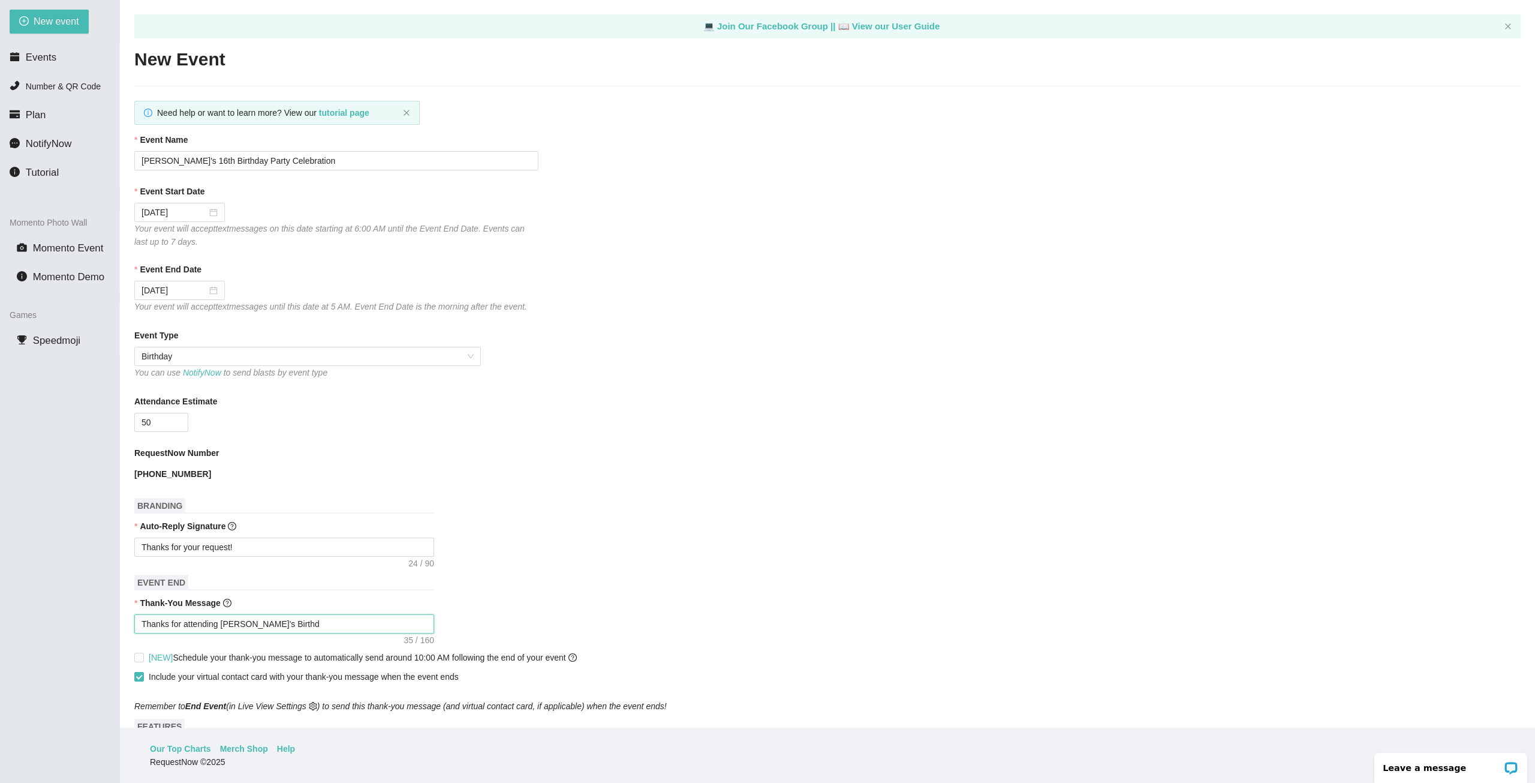
type textarea "Thanks for attending Kaelyn's Birthda"
type textarea "Thanks for attending Kaelyn's Birthday"
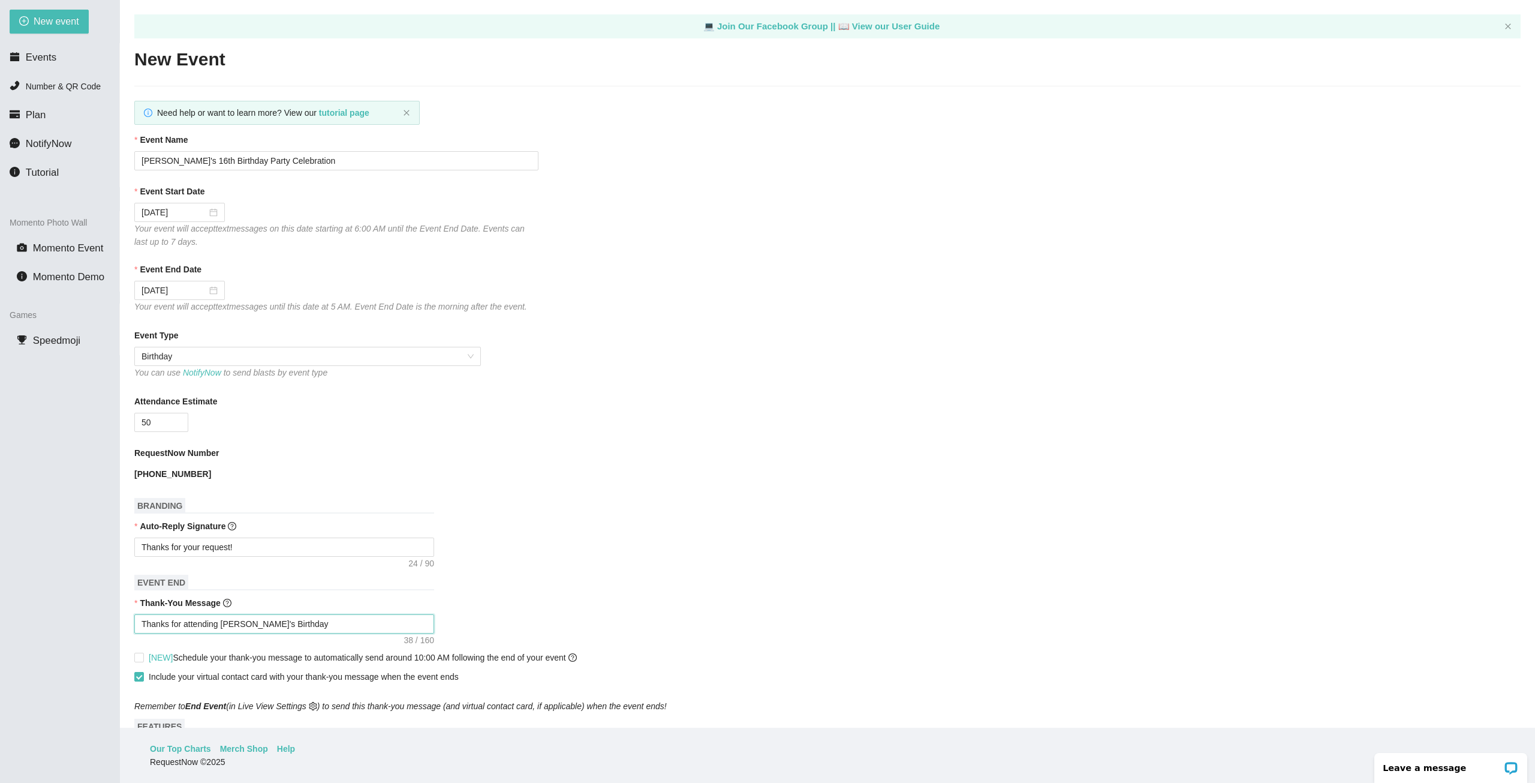
type textarea "Thanks for attending Kaelyn's Birthday"
type textarea "Thanks for attending Kaelyn's Birthday!"
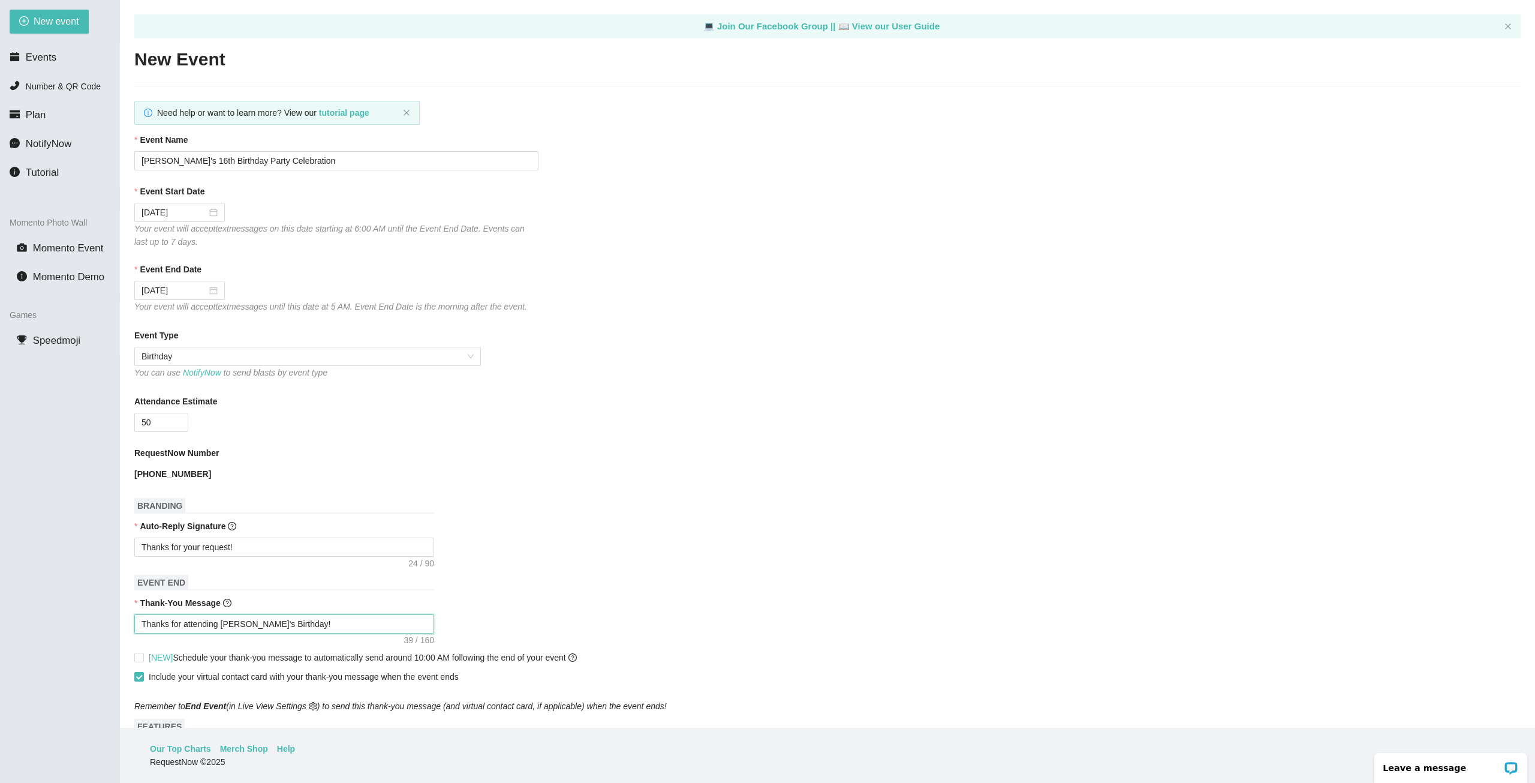
type textarea "Thanks for attending Kaelyn's Birthday!"
type textarea "Thanks for attending Kaelyn's Birthday! S"
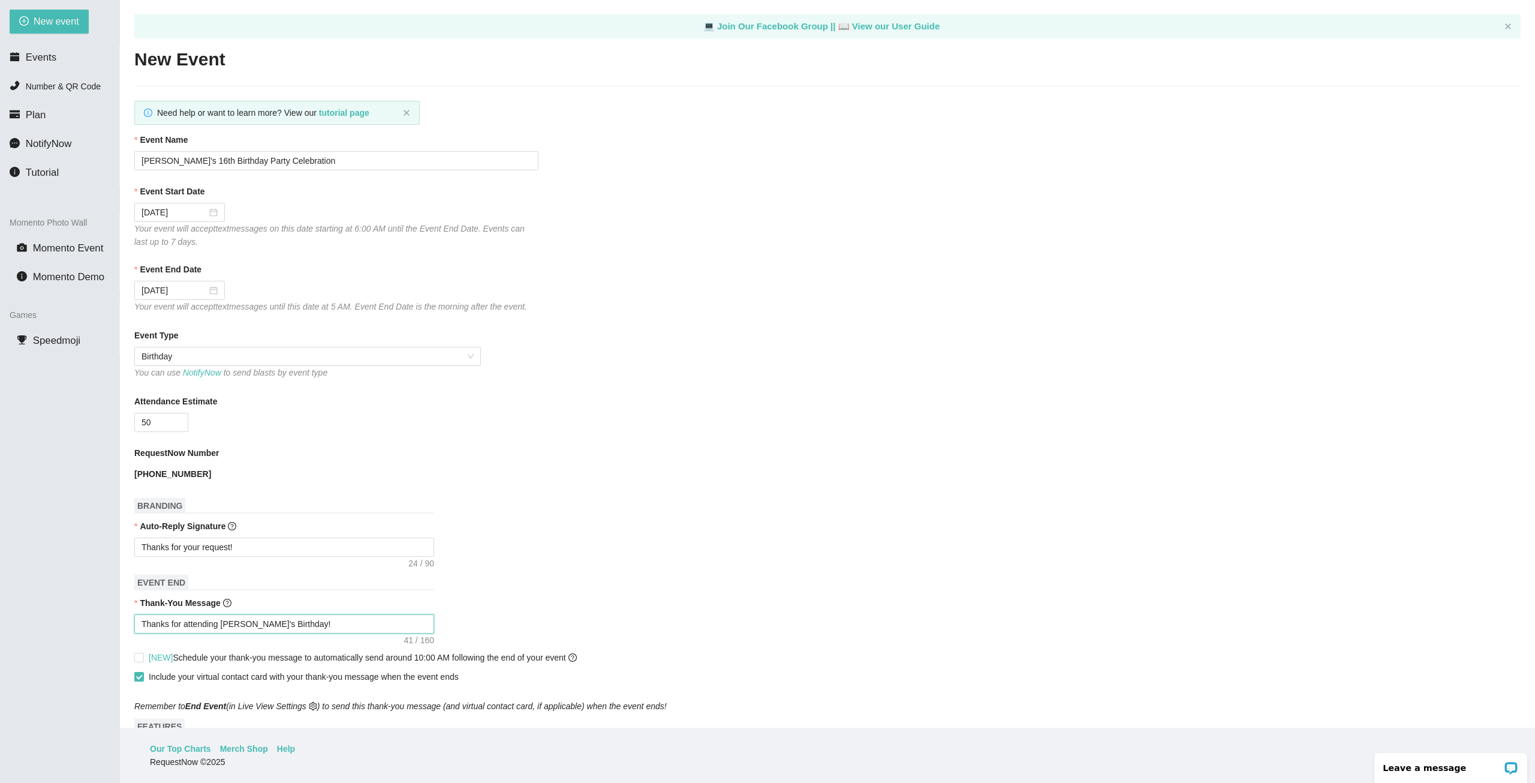
type textarea "Thanks for attending Kaelyn's Birthday! S"
type textarea "Thanks for attending Kaelyn's Birthday! Se"
type textarea "Thanks for attending Kaelyn's Birthday! See"
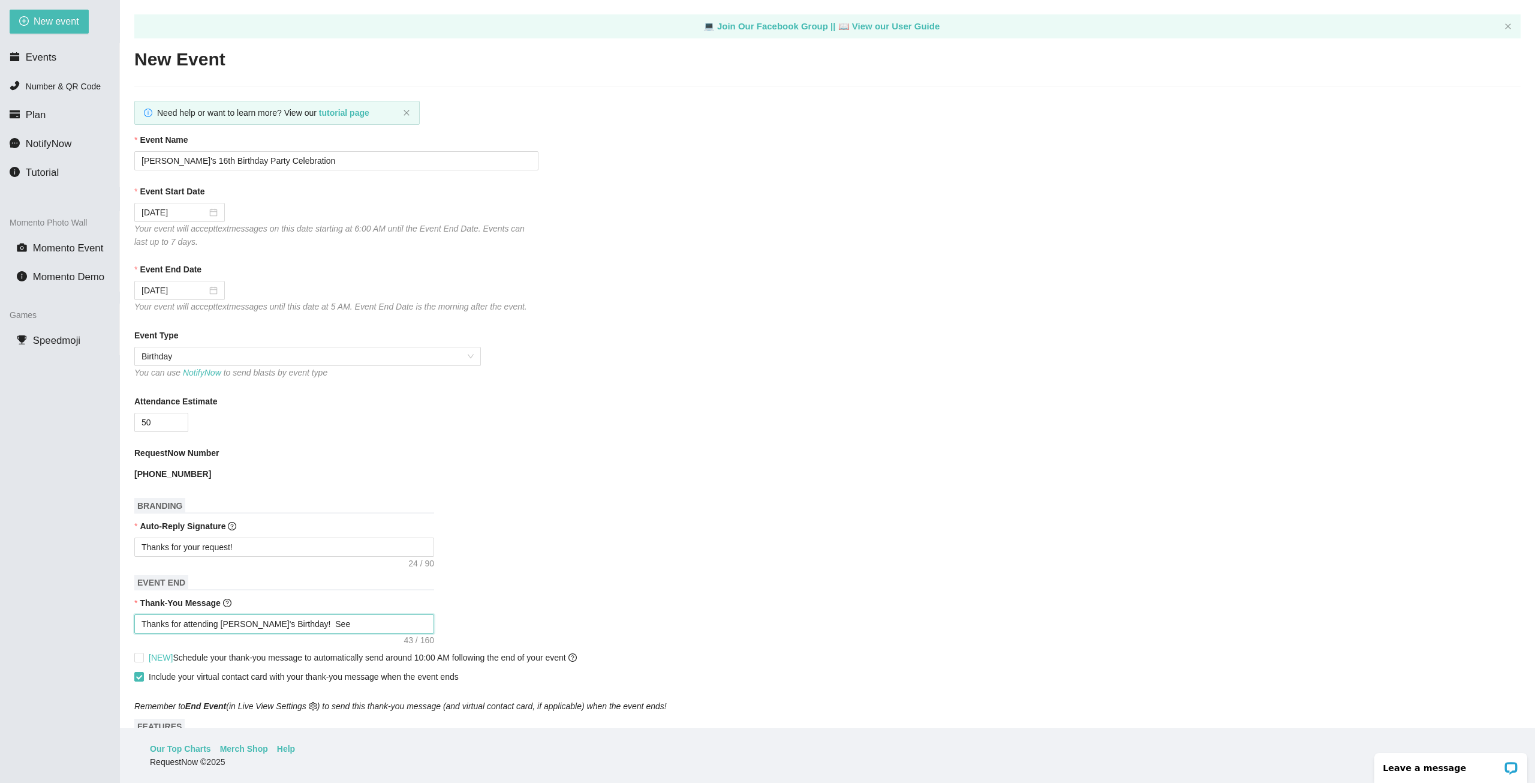
type textarea "Thanks for attending Kaelyn's Birthday! See"
type textarea "Thanks for attending Kaelyn's Birthday! See y"
type textarea "Thanks for attending Kaelyn's Birthday! See yo"
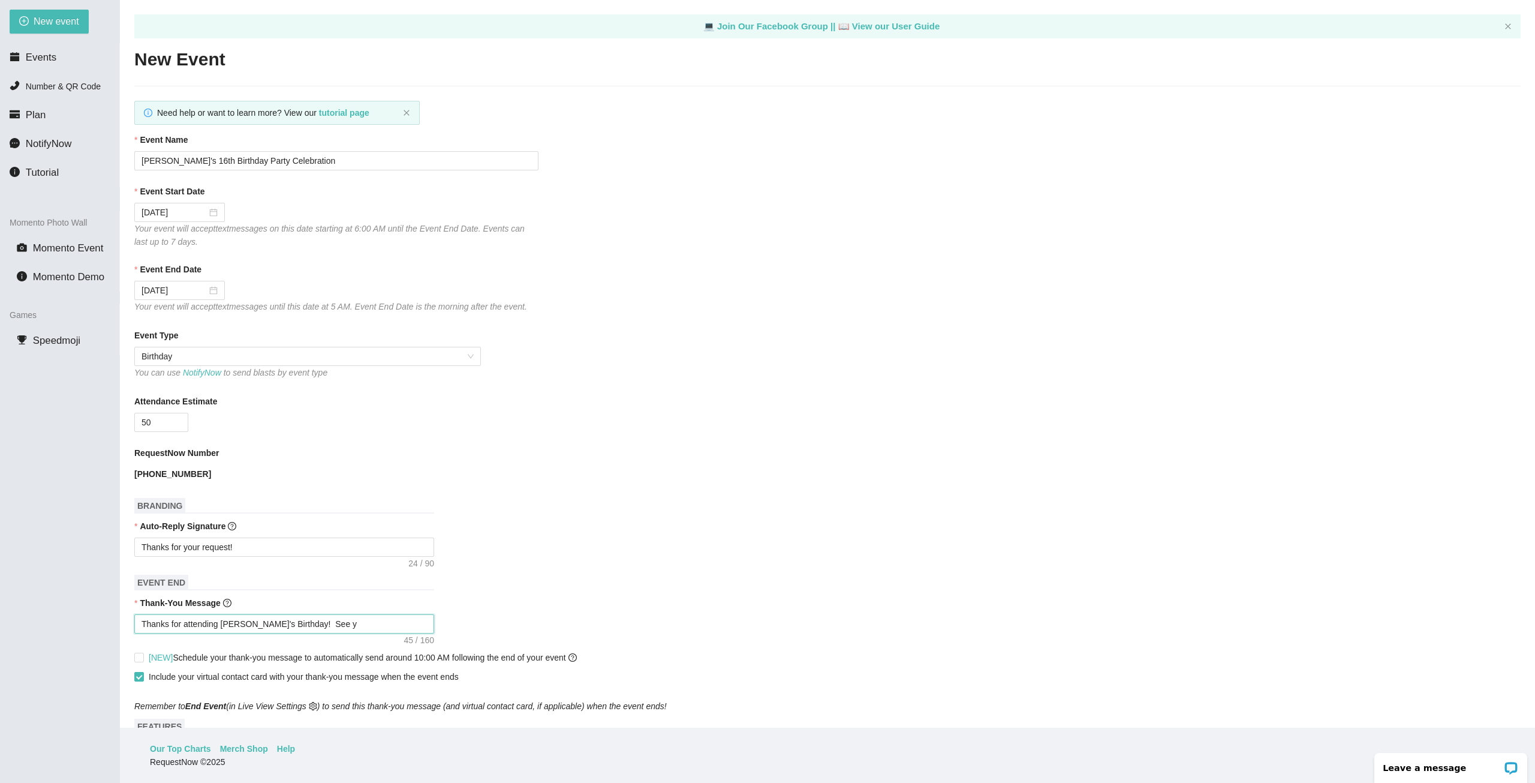
type textarea "Thanks for attending Kaelyn's Birthday! See yo"
type textarea "Thanks for attending Kaelyn's Birthday! See you"
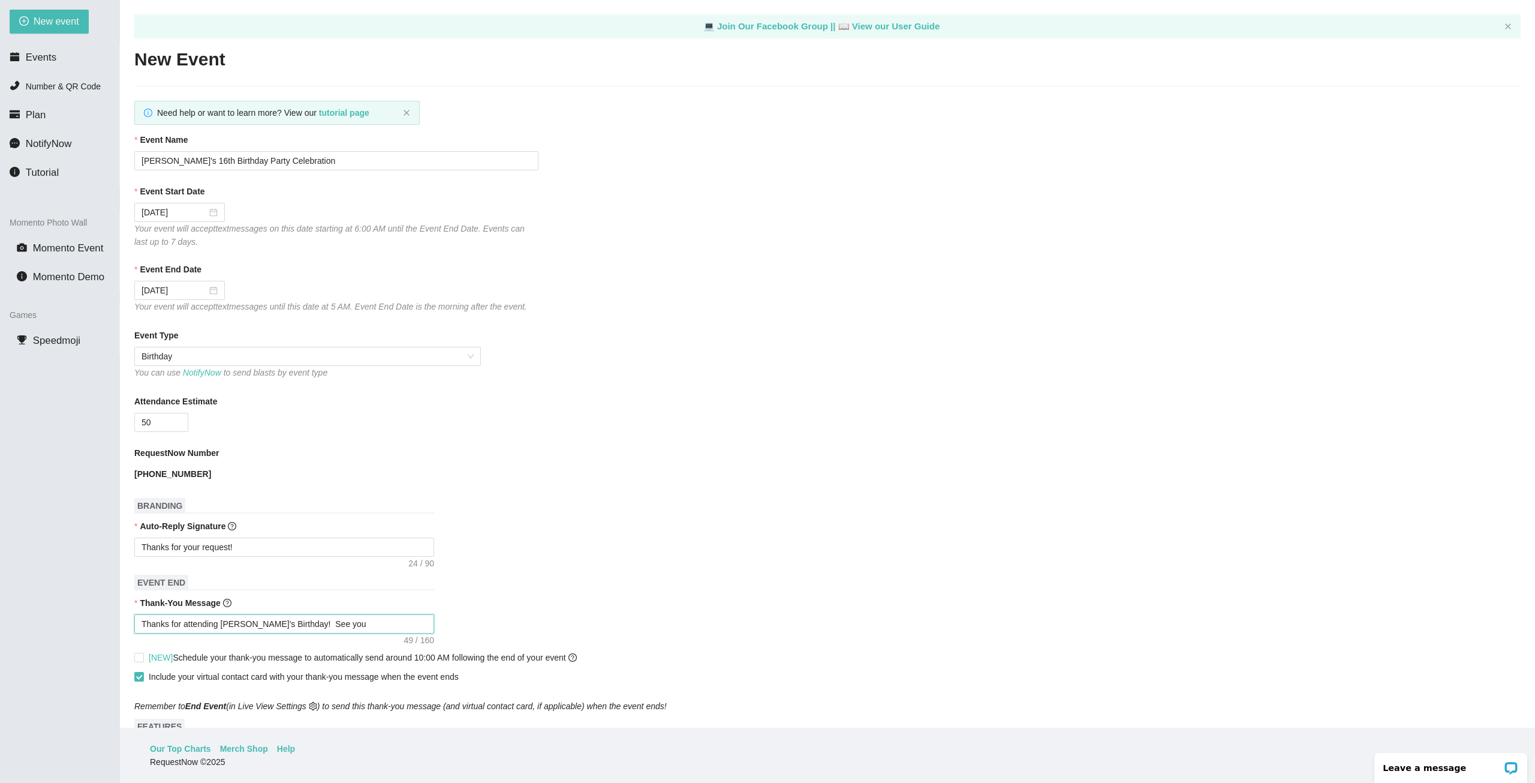
type textarea "Thanks for attending Kaelyn's Birthday! See you n"
type textarea "Thanks for attending Kaelyn's Birthday! See you ne"
type textarea "Thanks for attending Kaelyn's Birthday! See you nex"
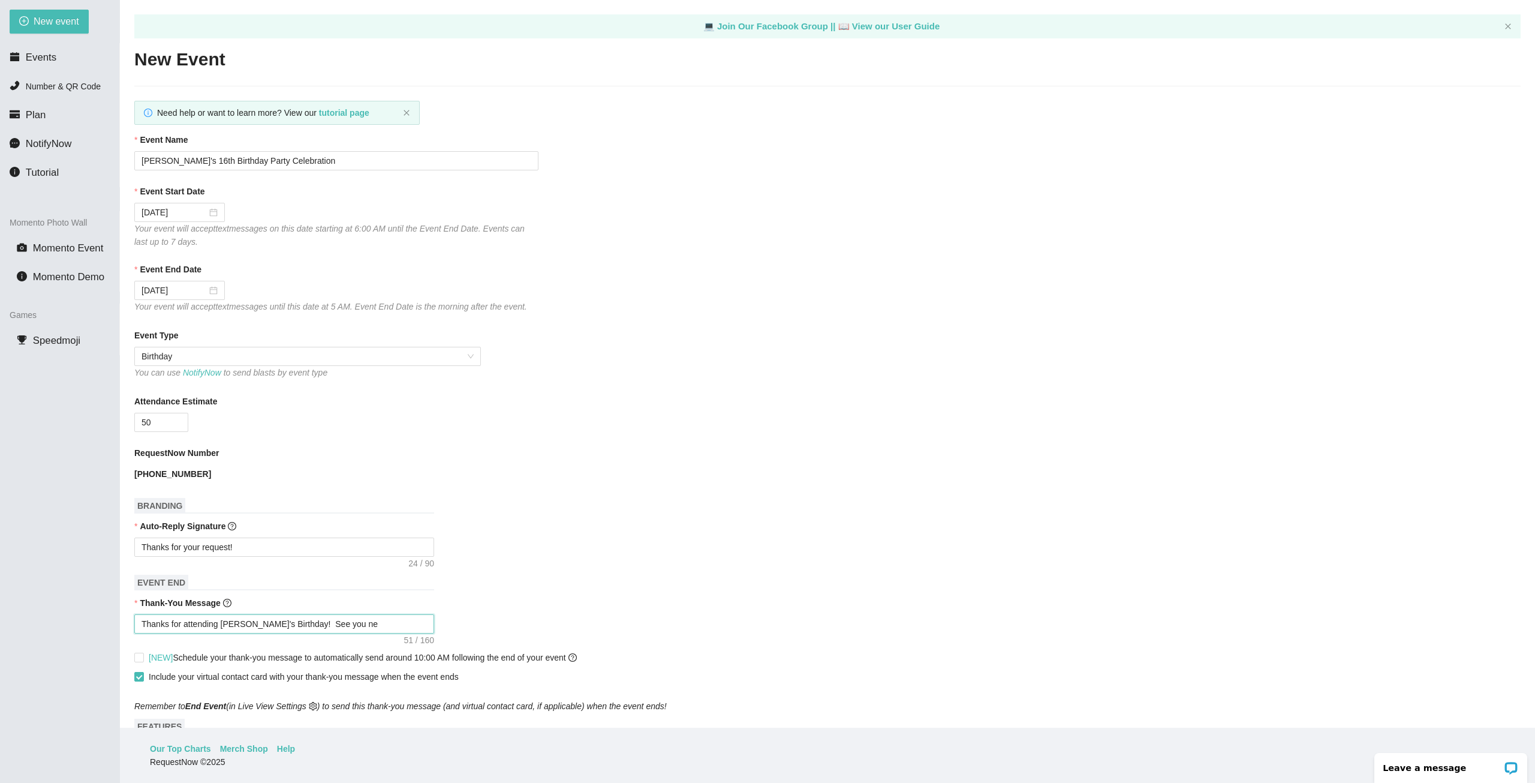
type textarea "Thanks for attending Kaelyn's Birthday! See you nex"
type textarea "Thanks for attending Kaelyn's Birthday! See you next"
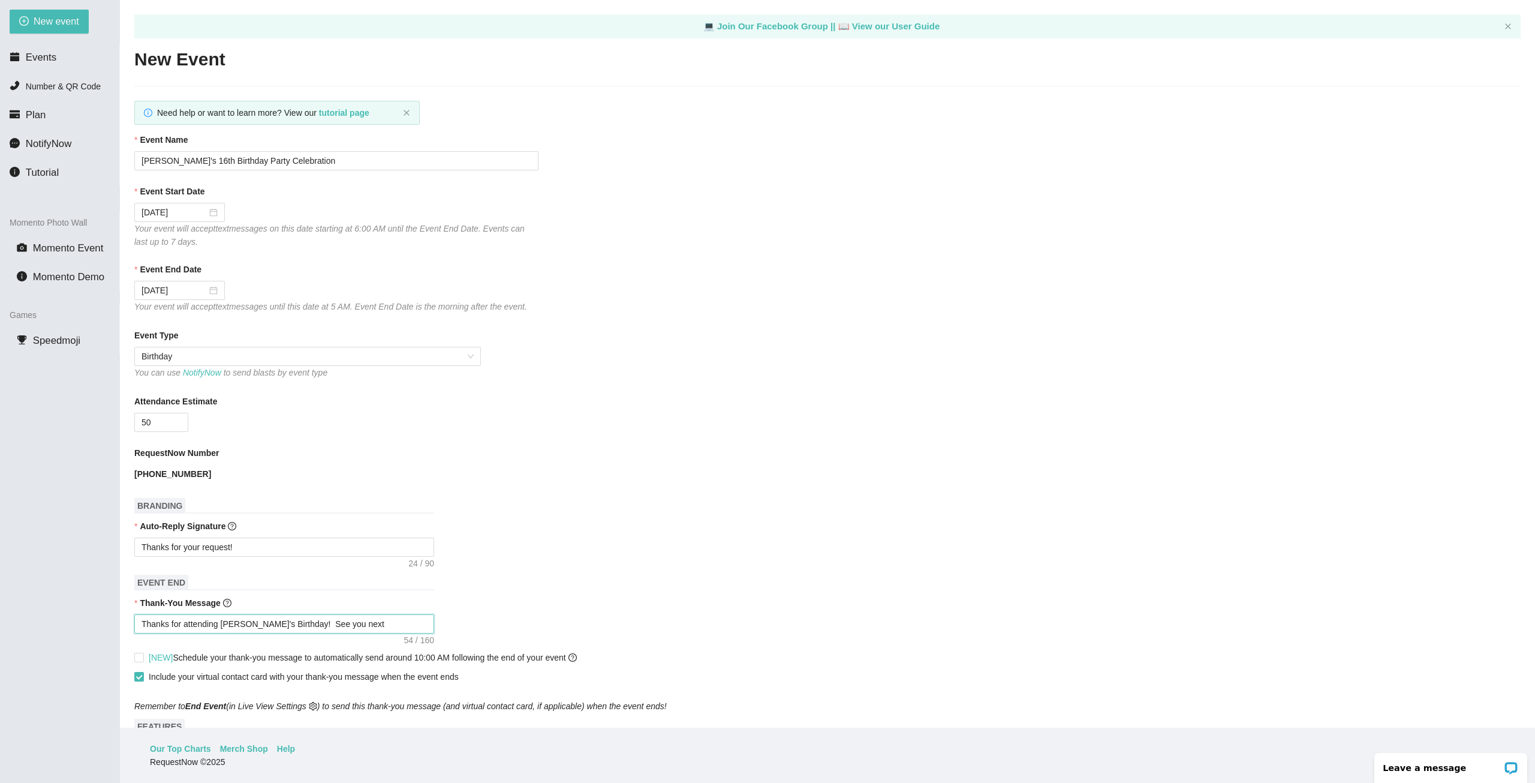
type textarea "Thanks for attending Kaelyn's Birthday! See you next y"
type textarea "Thanks for attending Kaelyn's Birthday! See you next ye"
type textarea "Thanks for attending Kaelyn's Birthday! See you next yea"
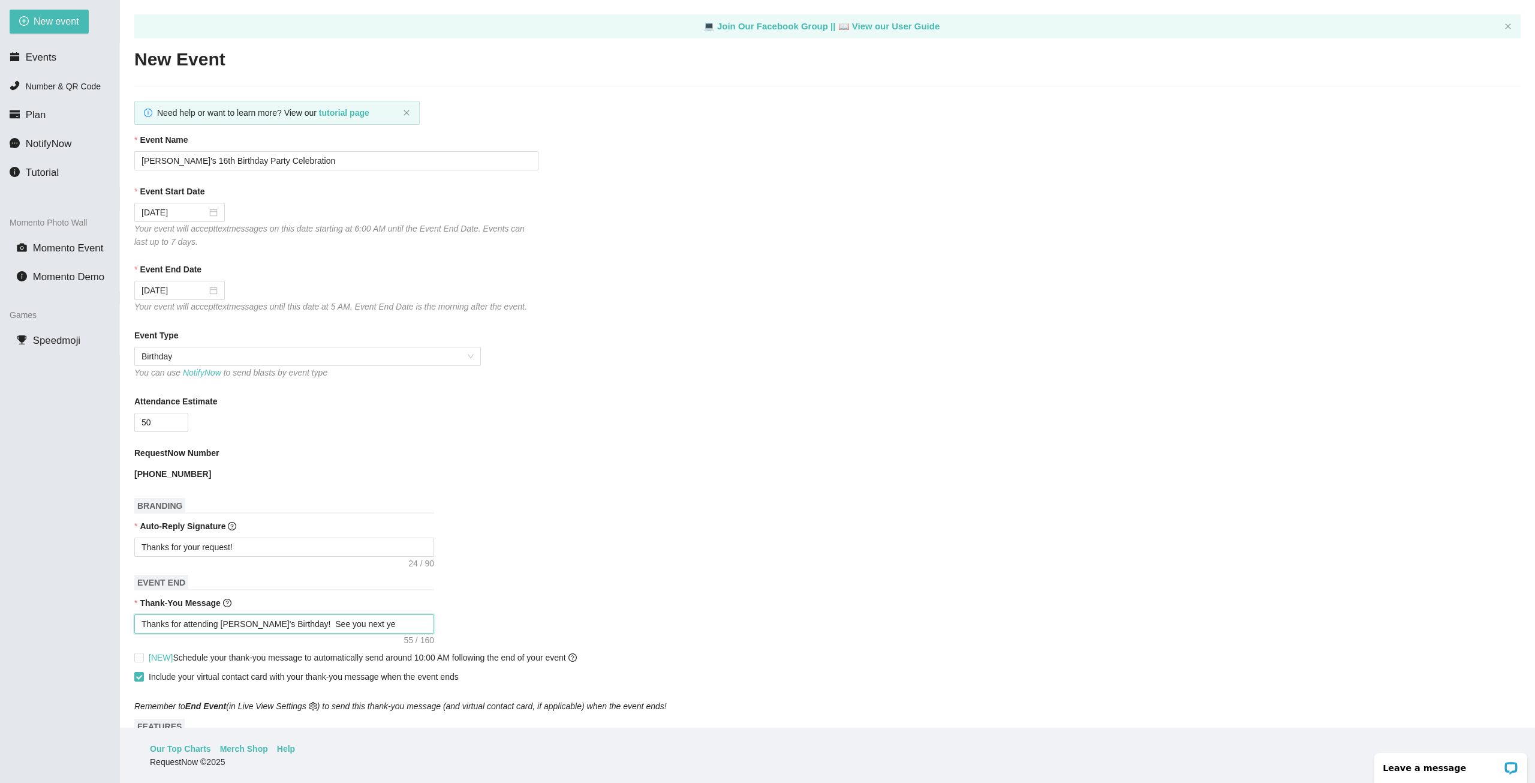
type textarea "Thanks for attending Kaelyn's Birthday! See you next yea"
type textarea "Thanks for attending Kaelyn's Birthday! See you next year"
type textarea "Thanks for attending Kaelyn's Birthday! See you next year!"
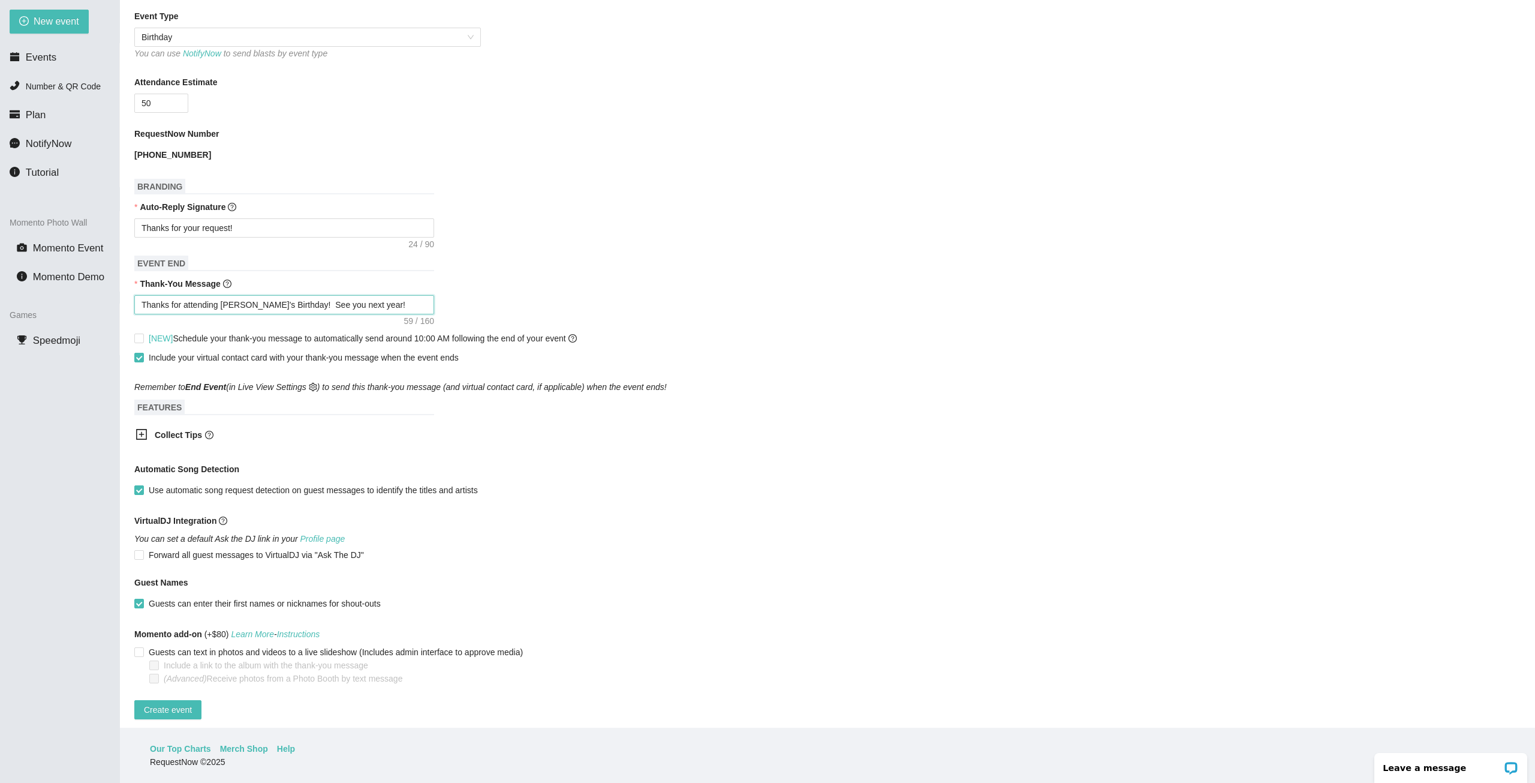
scroll to position [334, 0]
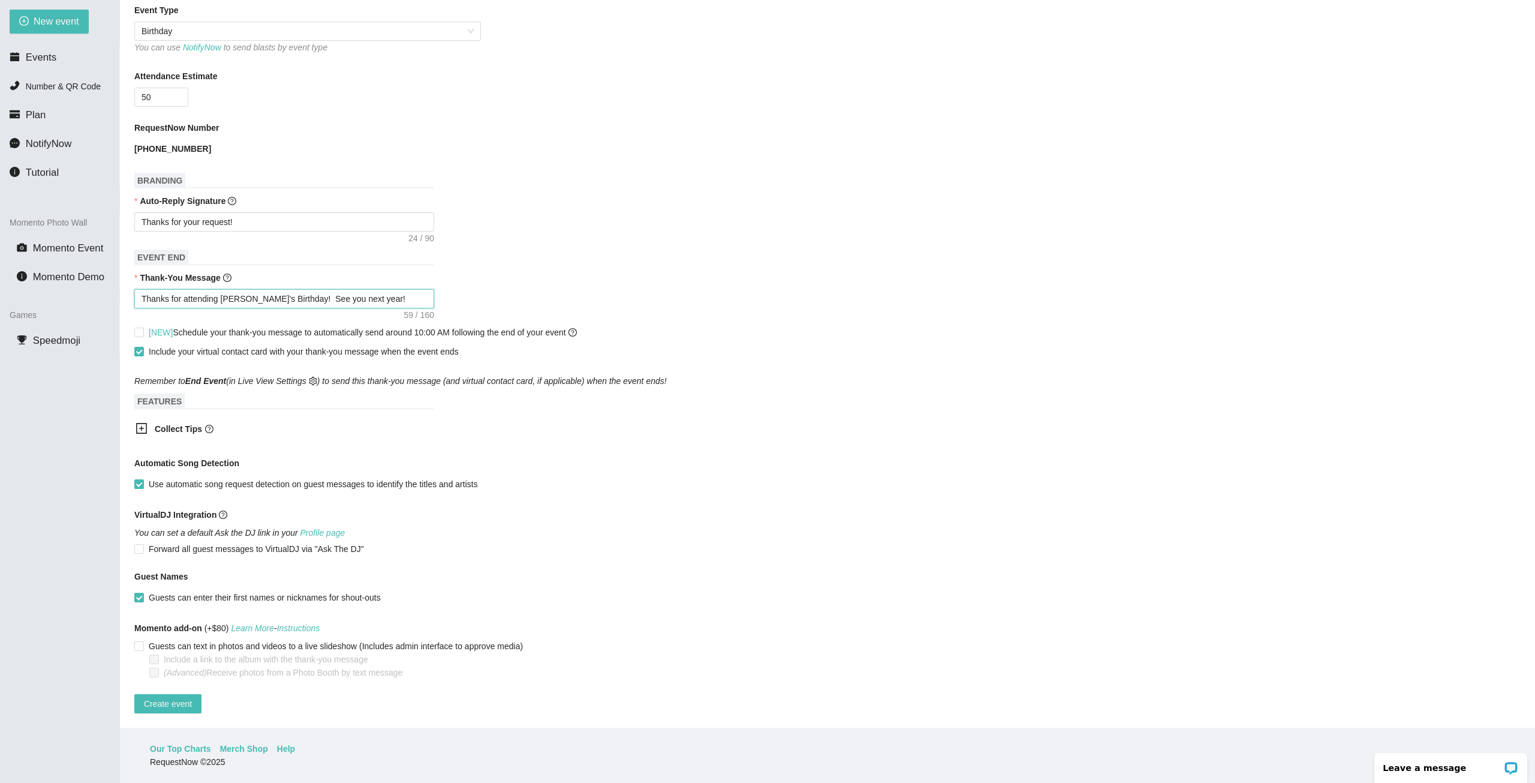
type textarea "Thanks for attending Kaelyn's Birthday! See you next year!"
click at [141, 426] on icon "plus-square" at bounding box center [141, 428] width 5 height 5
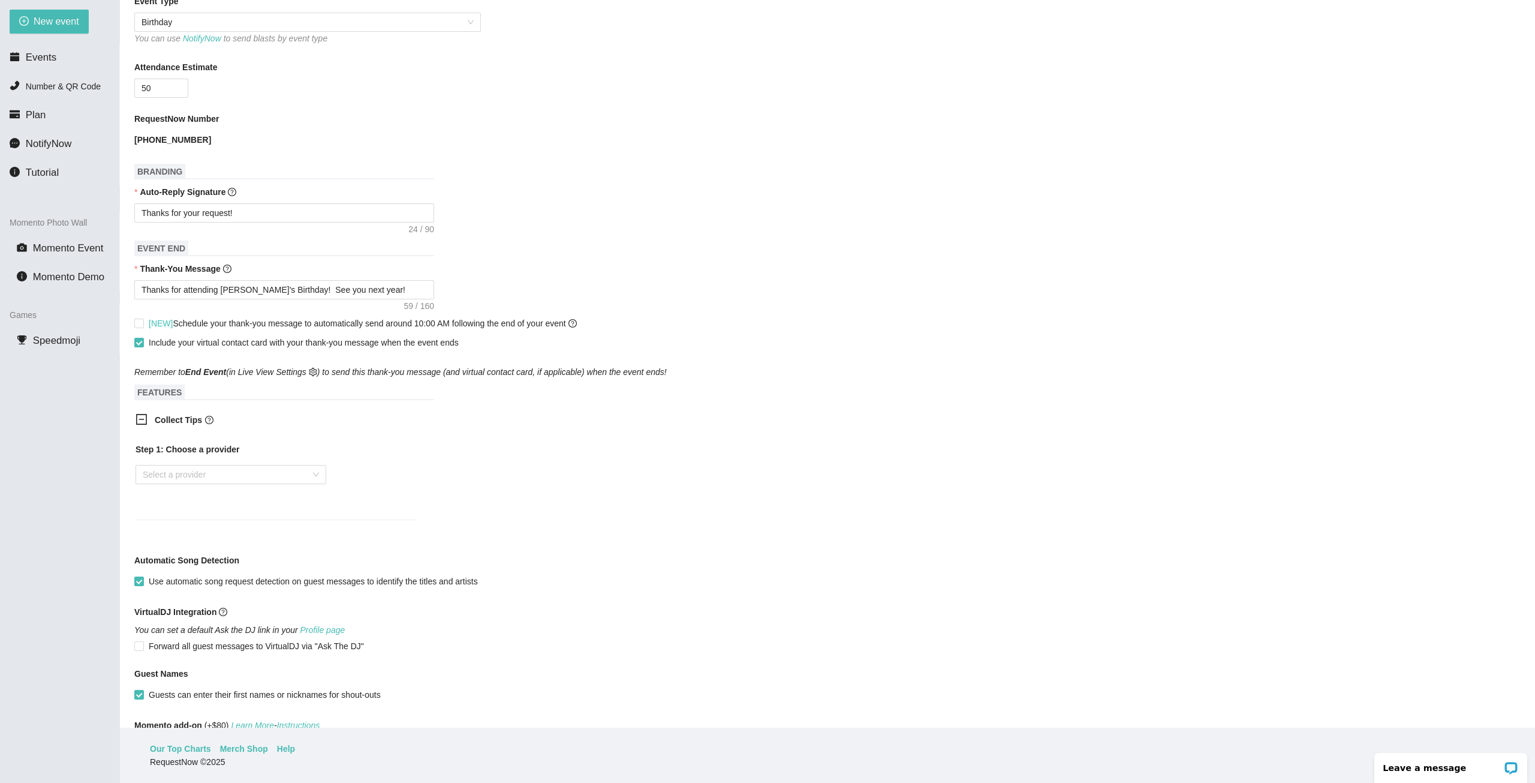
click at [141, 419] on icon "minus-square" at bounding box center [141, 419] width 5 height 1
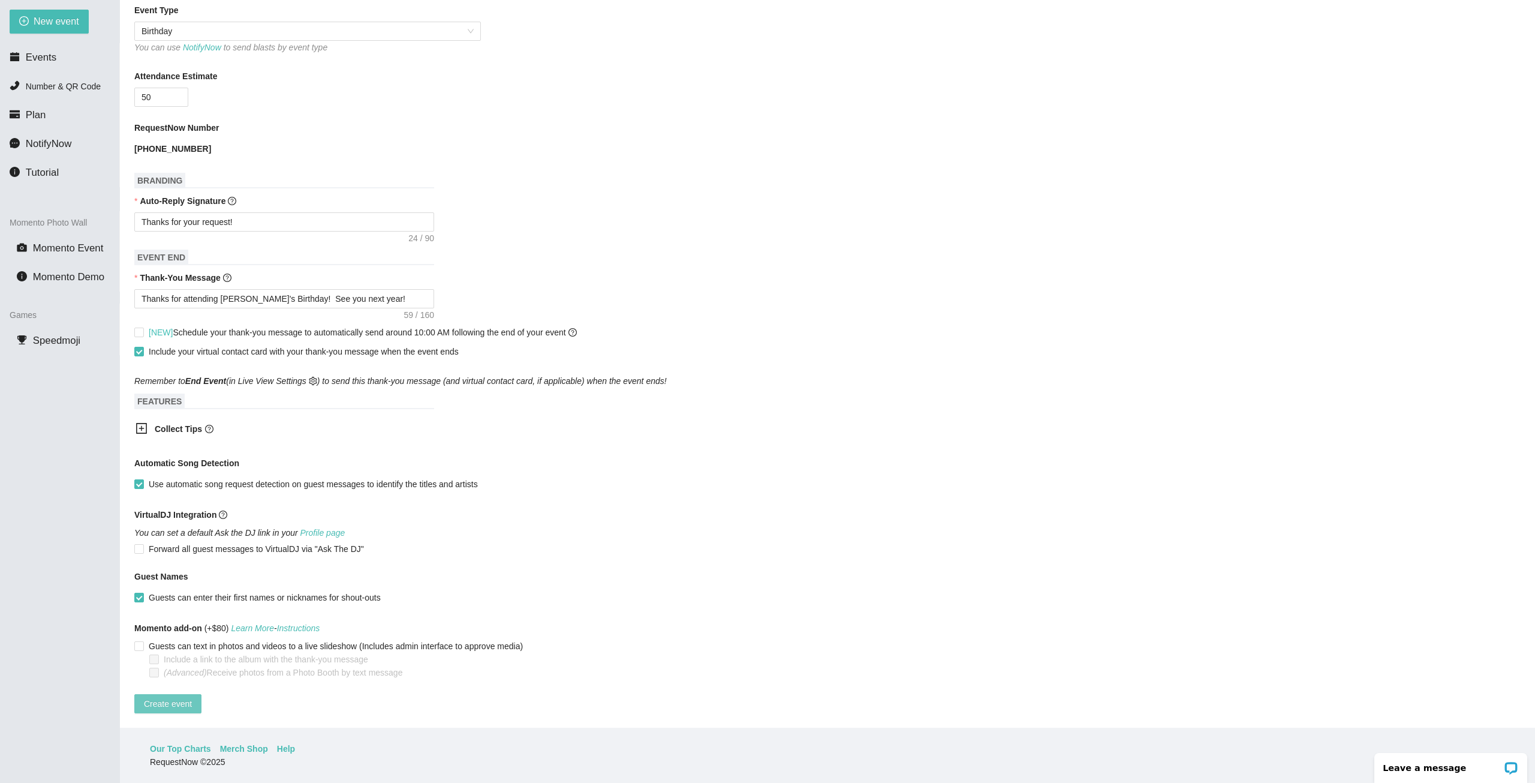
click at [161, 697] on span "Create event" at bounding box center [168, 703] width 48 height 13
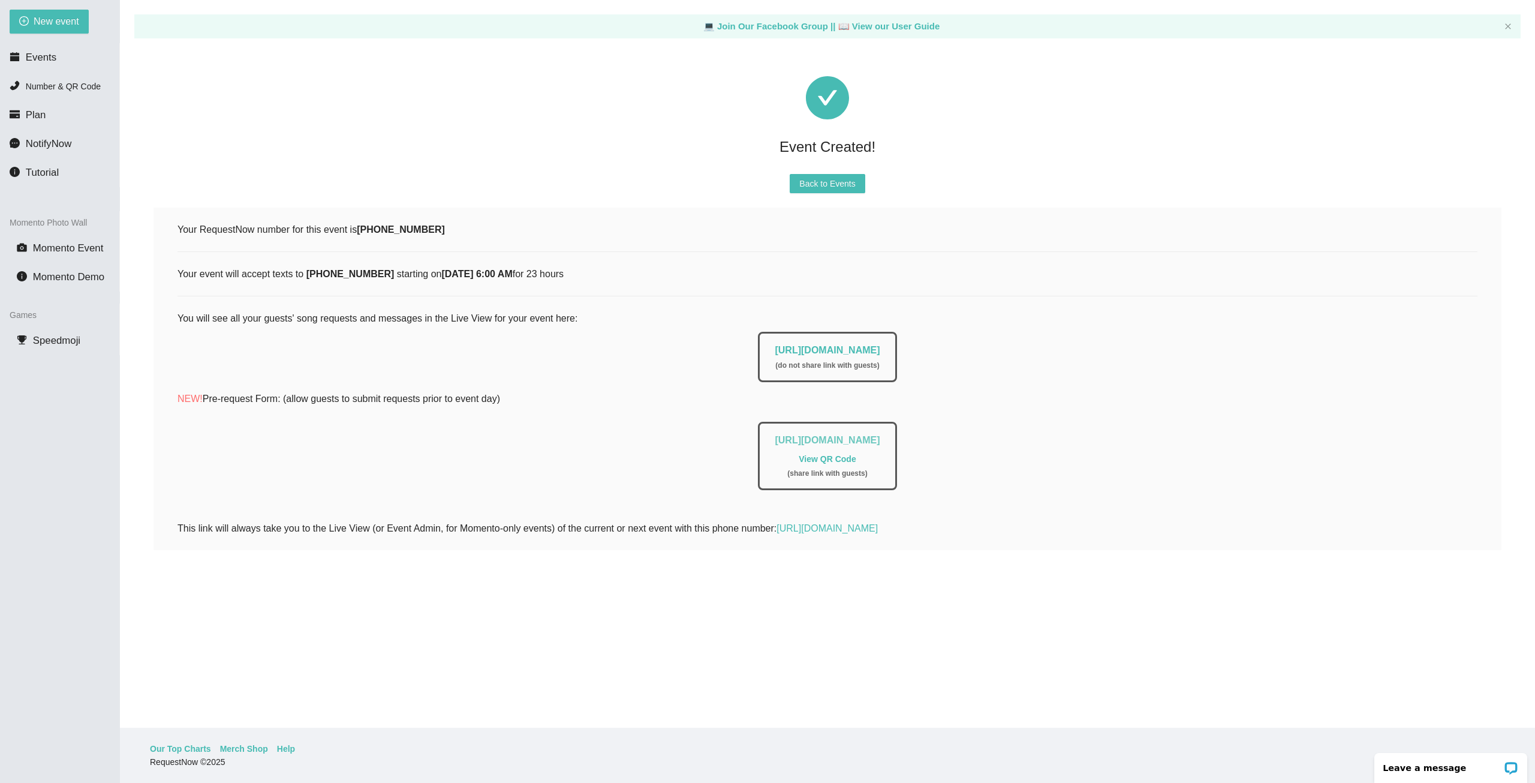
click at [880, 439] on link "https://app.requestnow.io/add-requests/a630ebf7-46fa-4f69-8f52-51e4f3a7fc5d" at bounding box center [827, 440] width 105 height 10
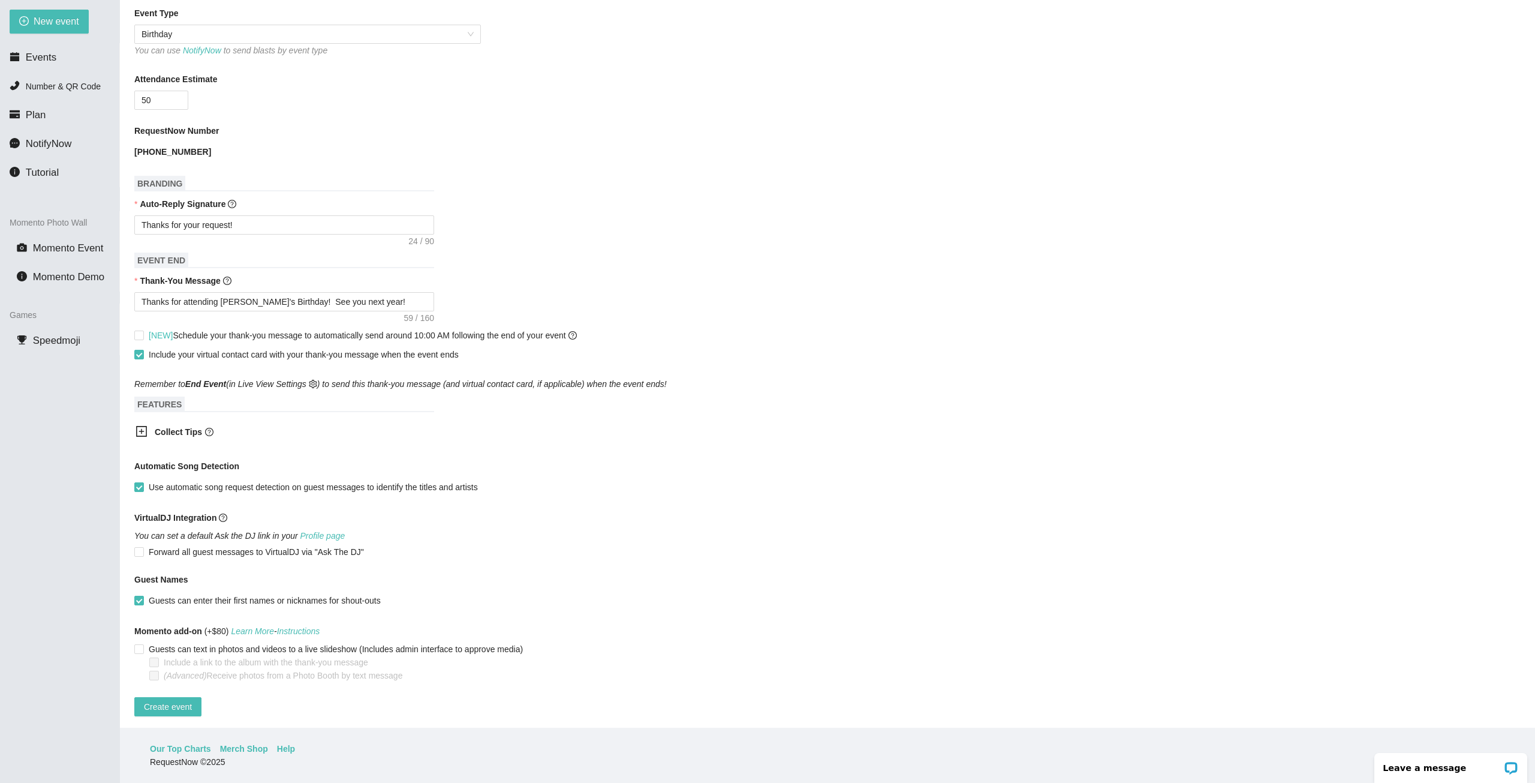
scroll to position [334, 0]
click at [186, 697] on span "Create event" at bounding box center [168, 703] width 48 height 13
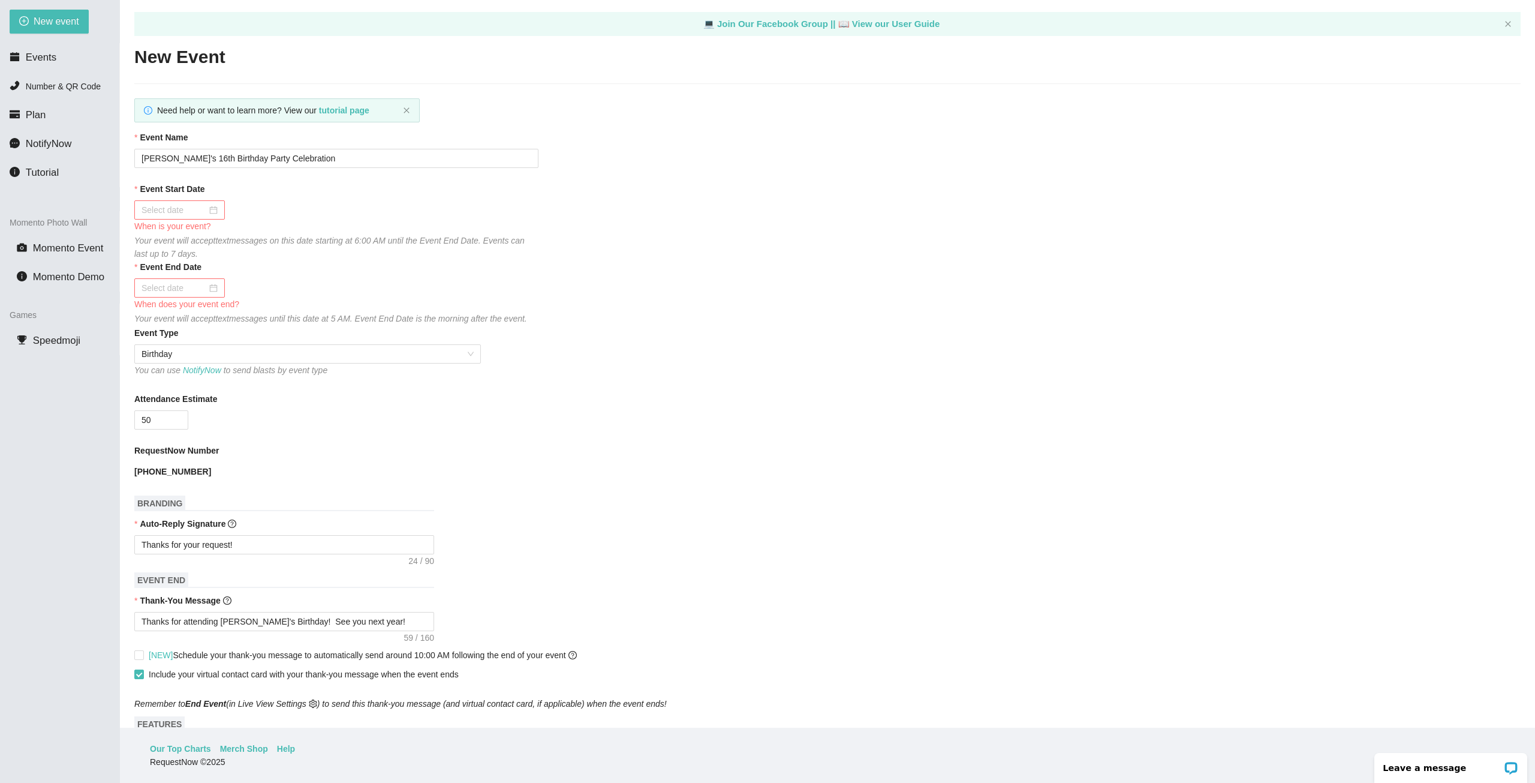
scroll to position [0, 0]
click at [37, 60] on span "Events" at bounding box center [41, 57] width 31 height 11
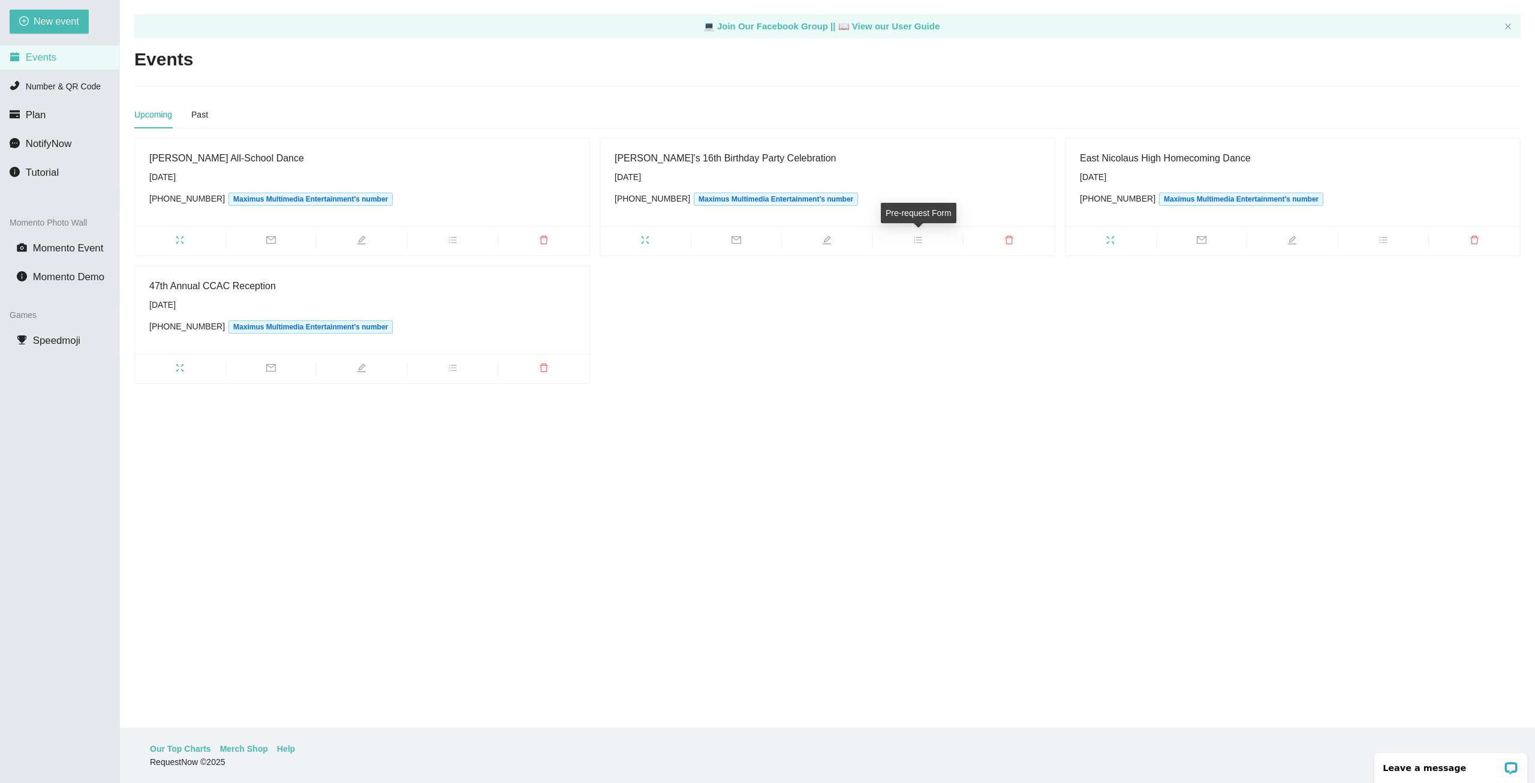
click at [916, 241] on icon "bars" at bounding box center [918, 240] width 10 height 10
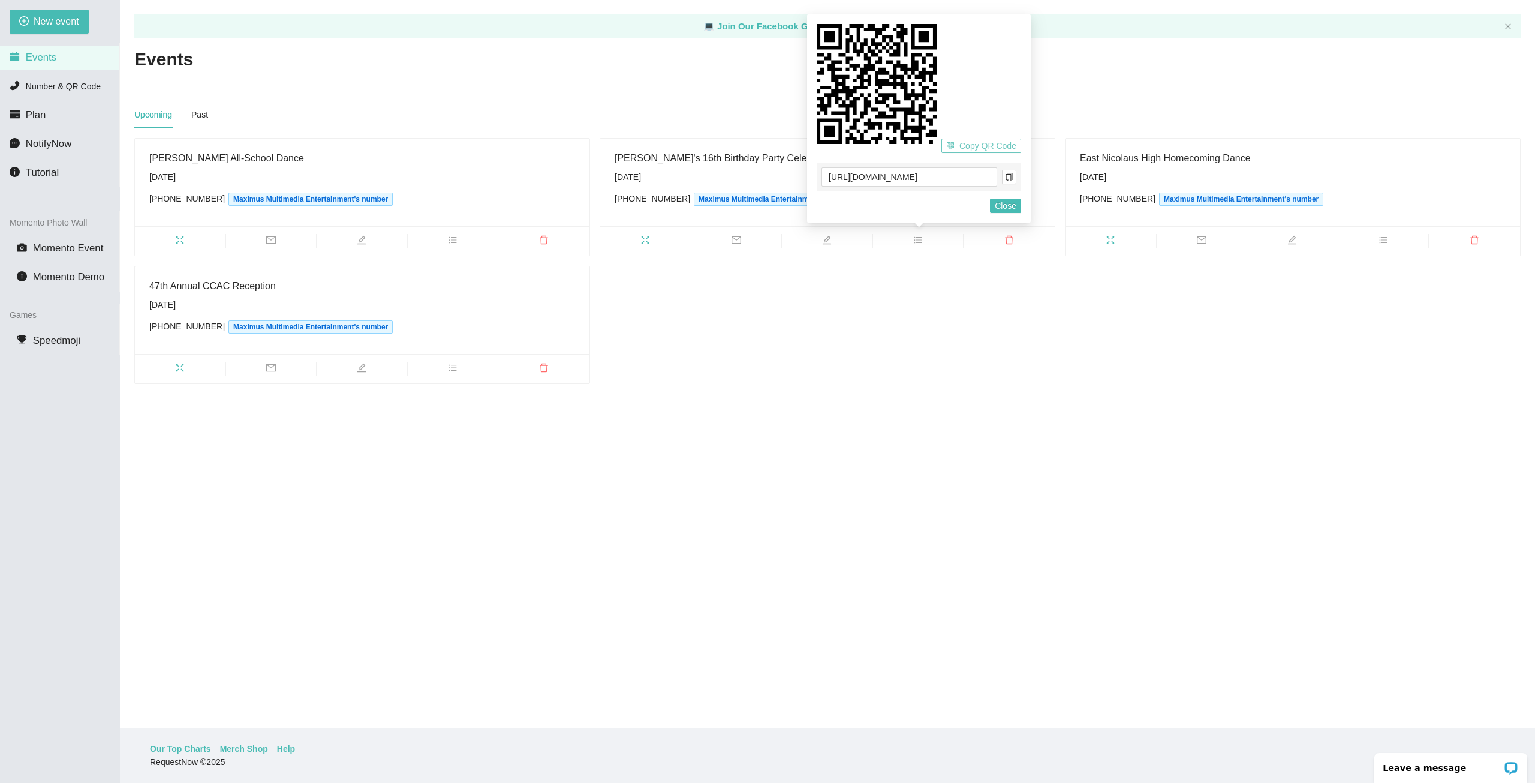
click at [978, 147] on span "Copy QR Code" at bounding box center [988, 145] width 57 height 13
drag, startPoint x: 885, startPoint y: 95, endPoint x: 845, endPoint y: 92, distance: 40.3
click at [845, 92] on icon at bounding box center [877, 84] width 120 height 120
click at [993, 149] on span "Copy QR Code" at bounding box center [988, 145] width 57 height 13
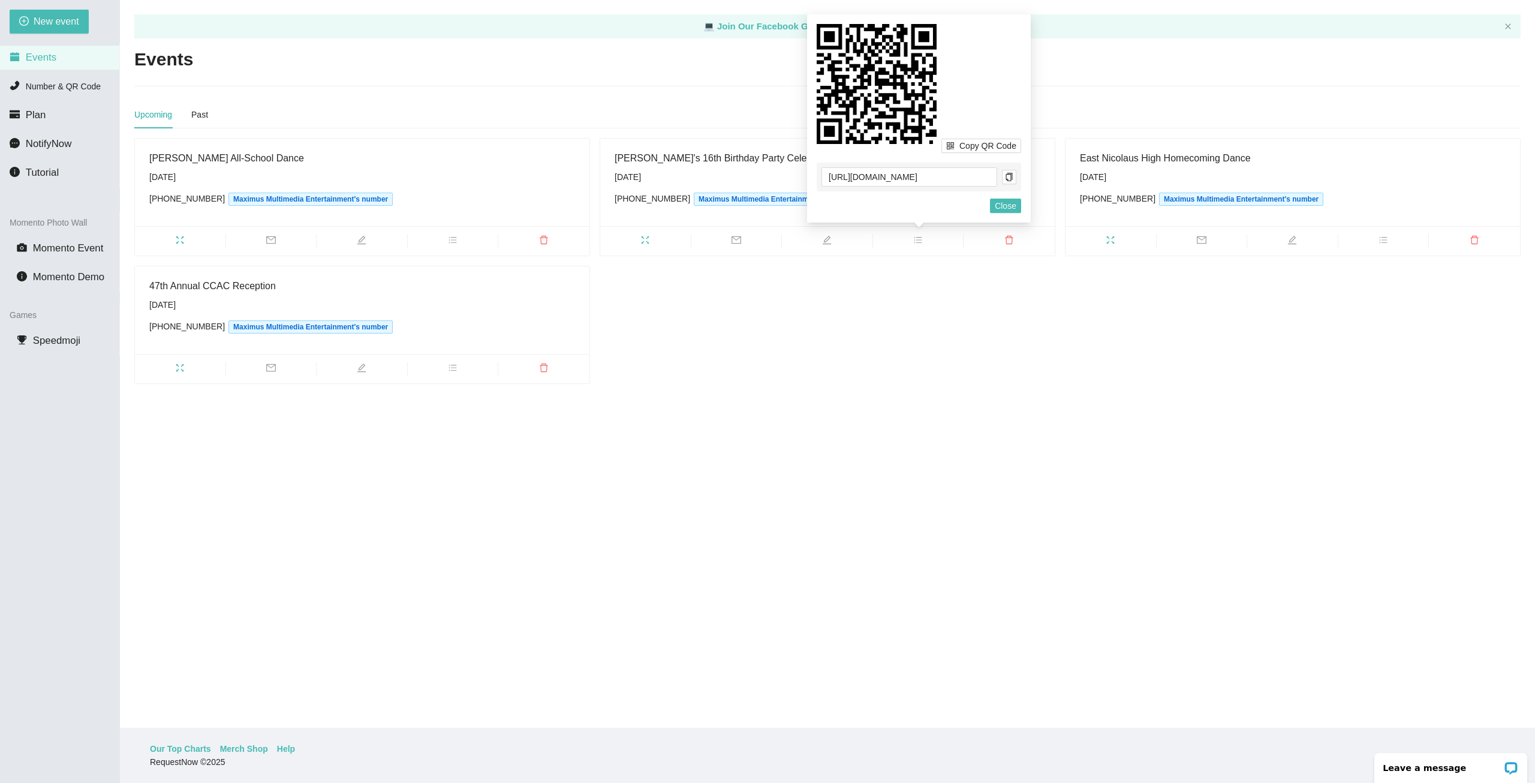
click at [852, 67] on icon at bounding box center [877, 84] width 120 height 120
click at [897, 124] on icon at bounding box center [877, 84] width 120 height 120
click at [1005, 179] on icon "copy" at bounding box center [1009, 177] width 8 height 8
click at [1210, 380] on div "Junipero Serra All-School Dance Friday, September 19th (916) 775-6998 Maximus M…" at bounding box center [828, 261] width 1396 height 246
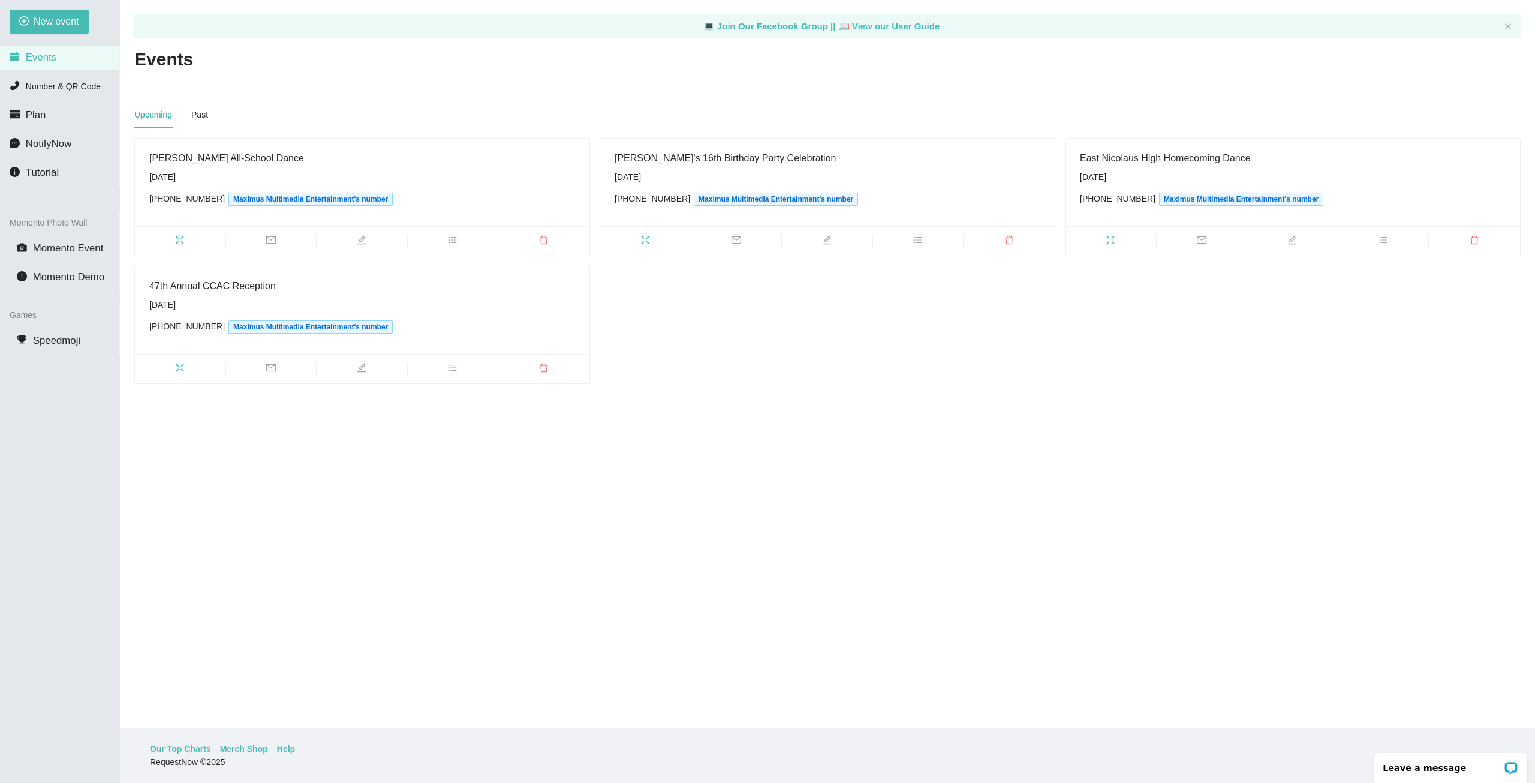
click at [847, 508] on main "💻 Join Our Facebook Group || 📖 View our User Guide Events Upcoming Past Juniper…" at bounding box center [827, 364] width 1415 height 728
click at [642, 242] on span "fullscreen" at bounding box center [645, 241] width 91 height 13
click at [1113, 241] on icon "fullscreen" at bounding box center [1111, 240] width 10 height 10
click at [180, 241] on icon "fullscreen" at bounding box center [180, 240] width 10 height 10
click at [176, 366] on icon "fullscreen" at bounding box center [180, 368] width 10 height 10
